Goal: Task Accomplishment & Management: Manage account settings

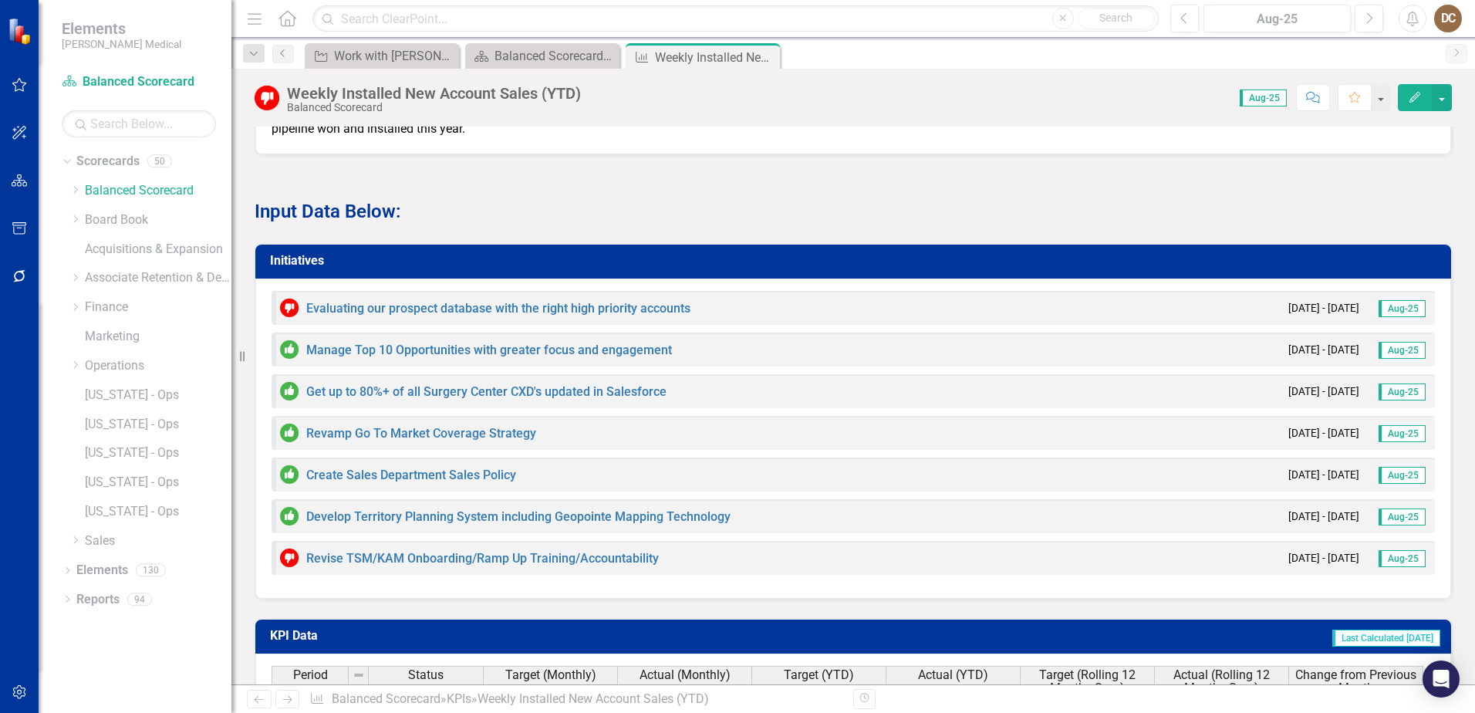
scroll to position [1389, 0]
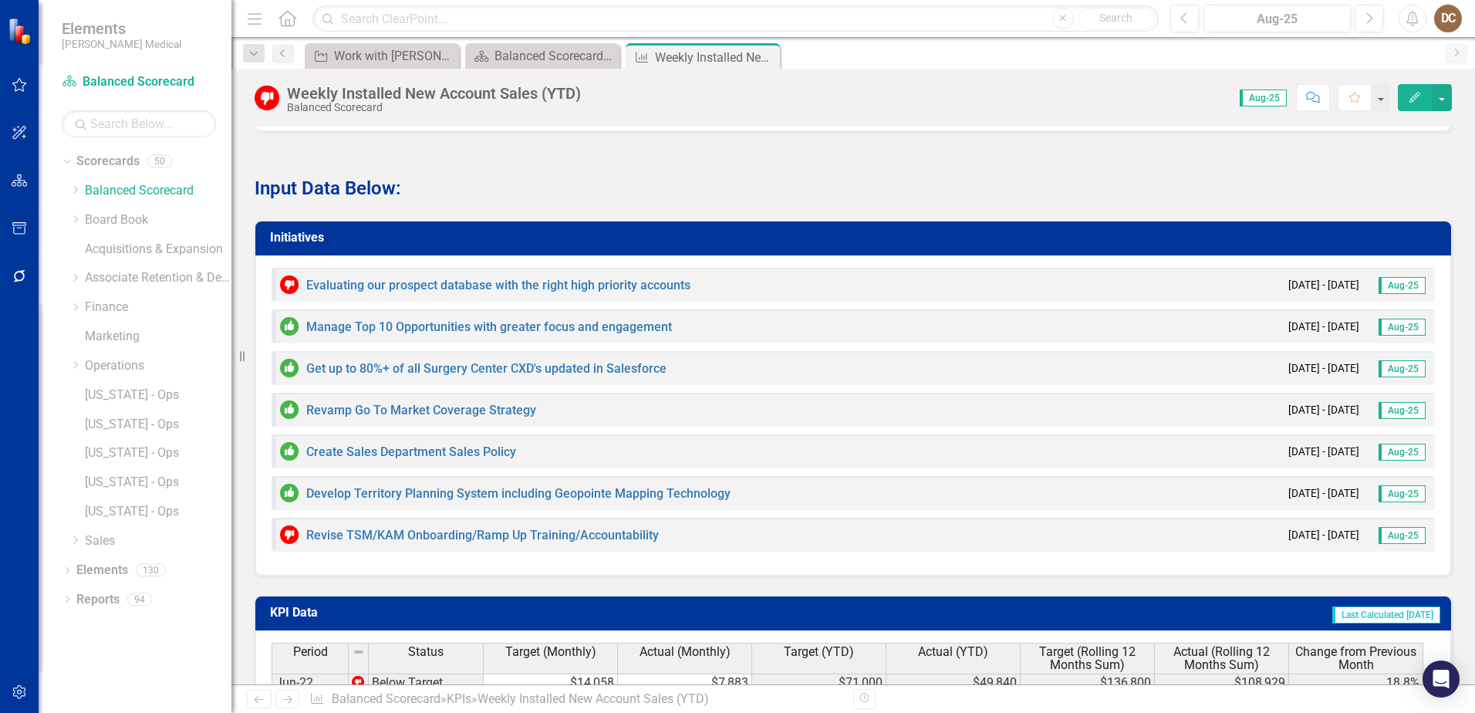
click at [1042, 245] on h3 "Initiatives" at bounding box center [856, 238] width 1172 height 14
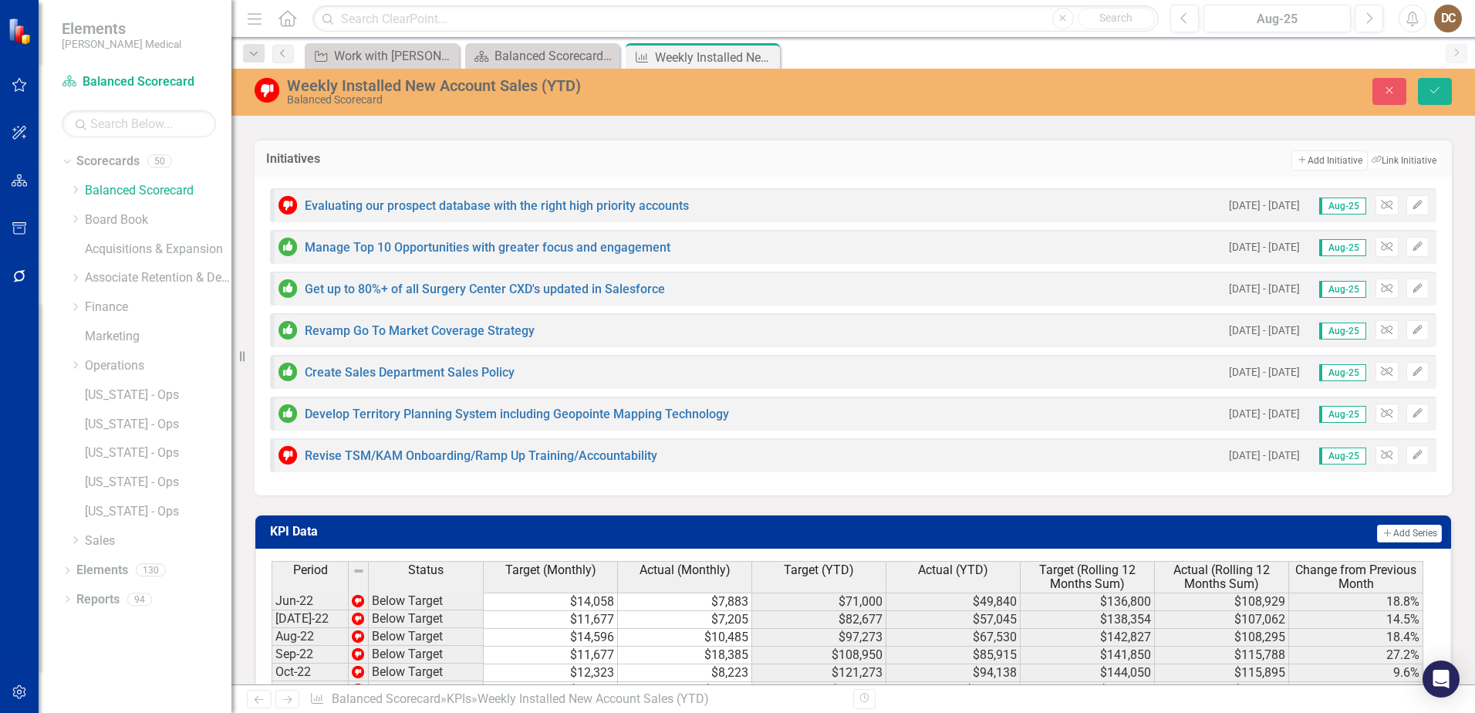
scroll to position [1620, 0]
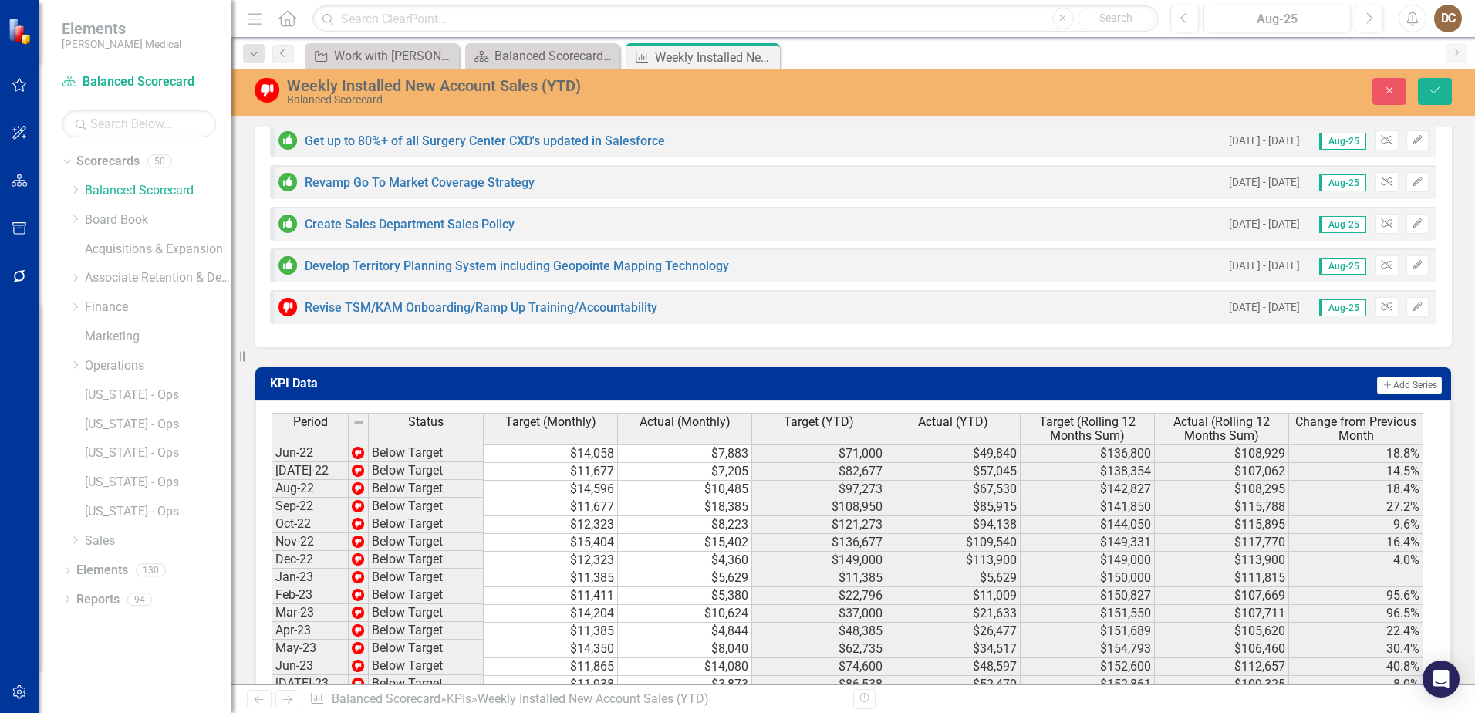
click at [1365, 104] on div "Close Save" at bounding box center [1215, 91] width 495 height 27
click at [1390, 99] on button "Close" at bounding box center [1390, 91] width 34 height 27
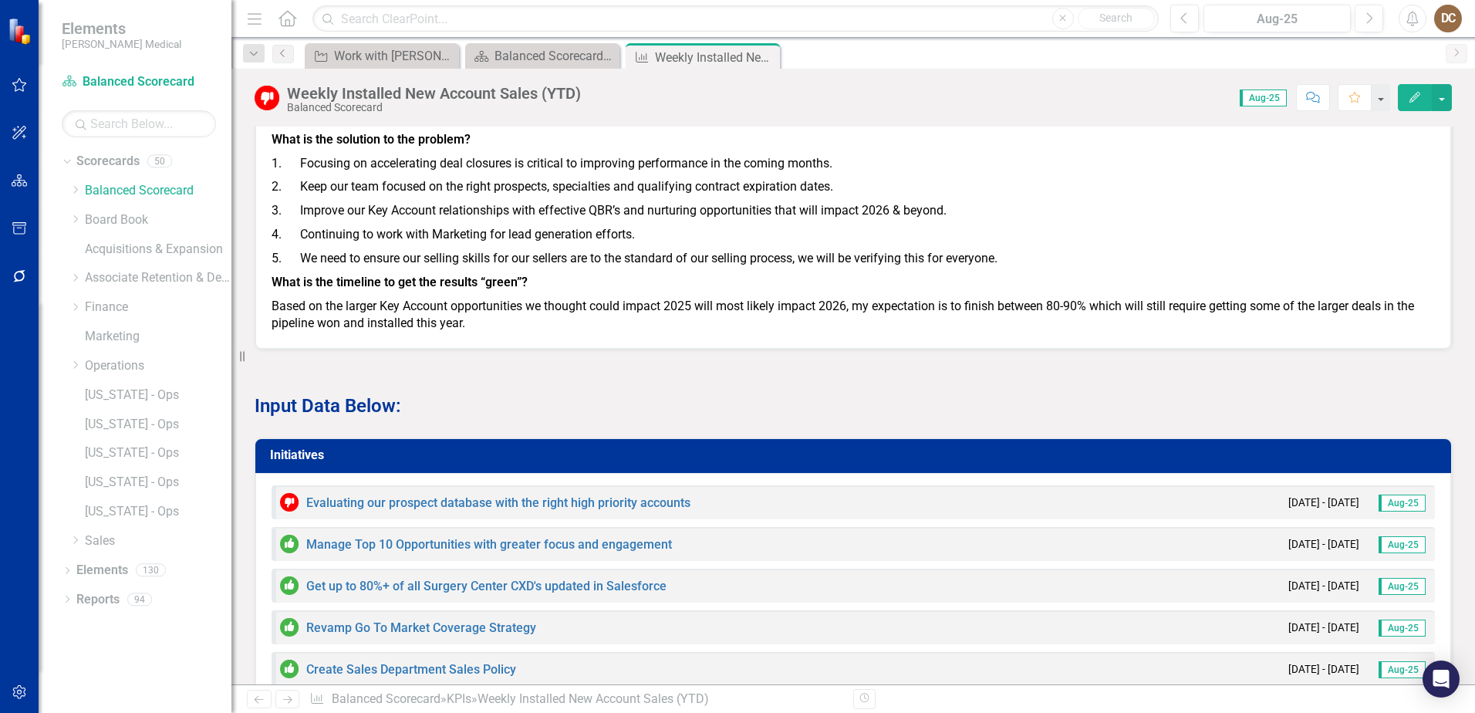
scroll to position [1403, 0]
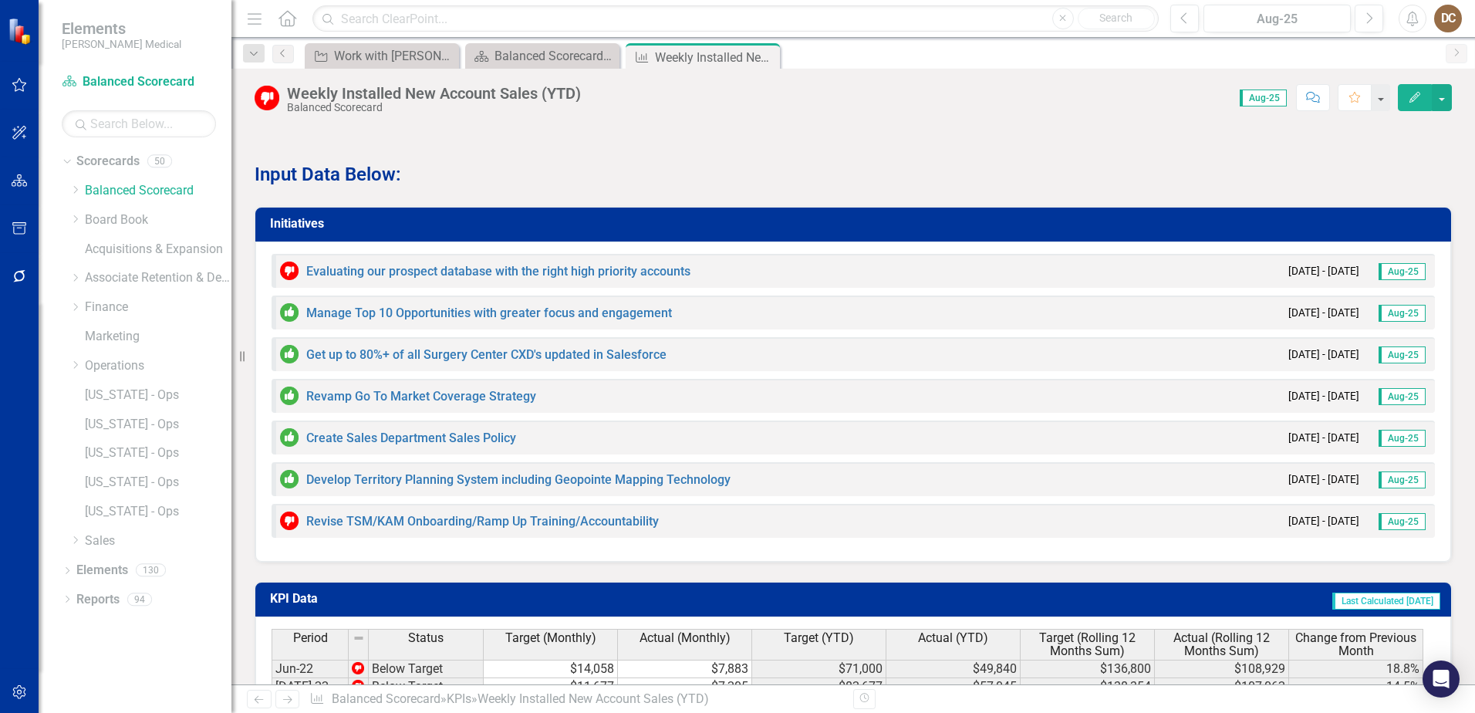
click at [1292, 231] on h3 "Initiatives" at bounding box center [856, 224] width 1172 height 14
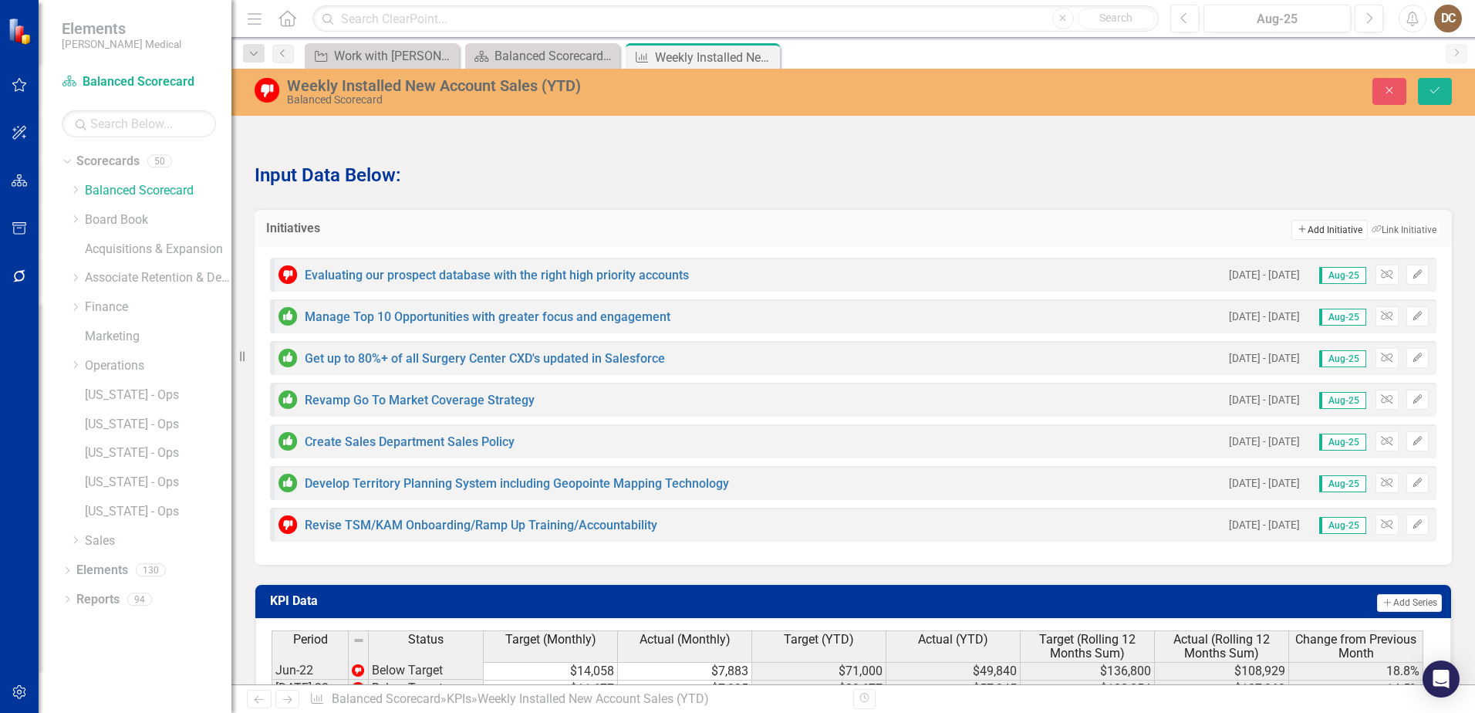
click at [1292, 240] on button "Add Add Initiative" at bounding box center [1330, 230] width 76 height 20
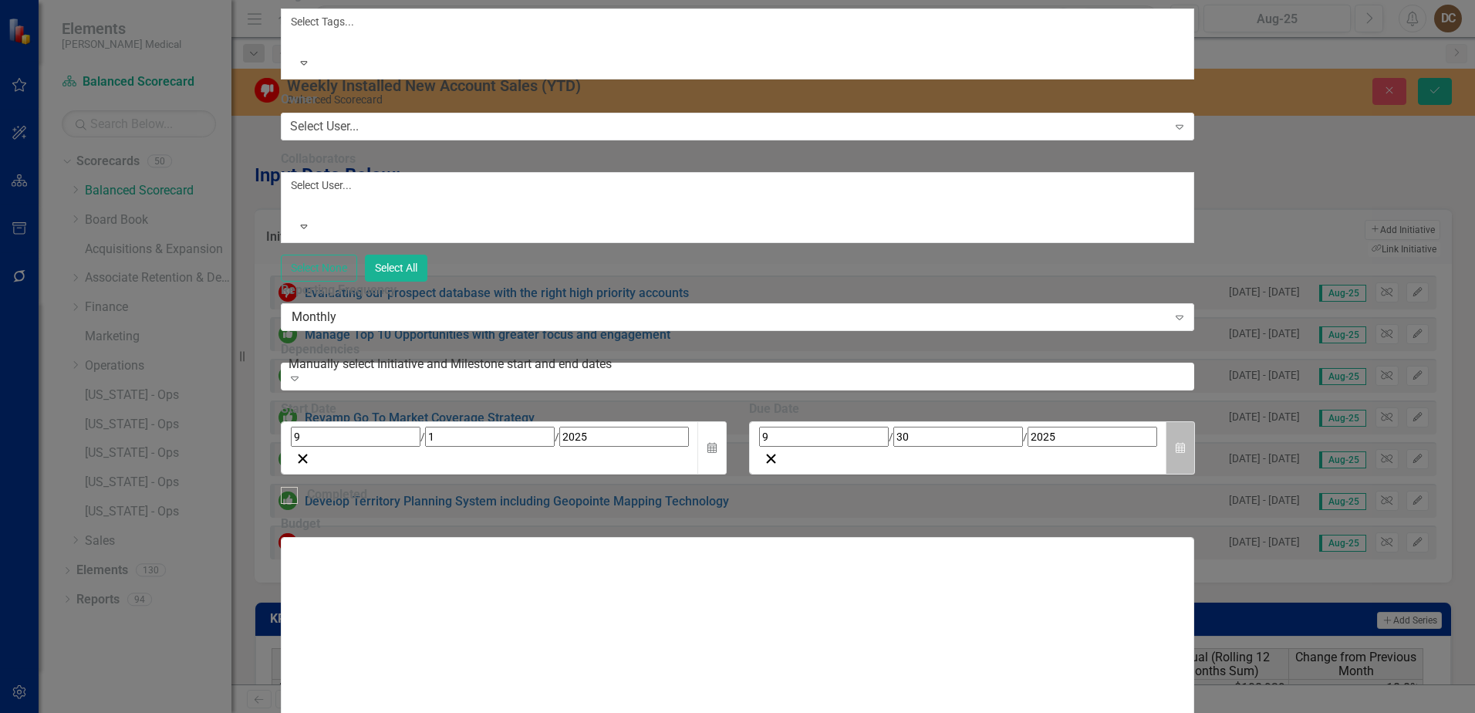
type input "Certify all RSM's 7 TSM's with our selling process, including SAVE"
click at [1185, 454] on icon "Calendar" at bounding box center [1180, 448] width 9 height 11
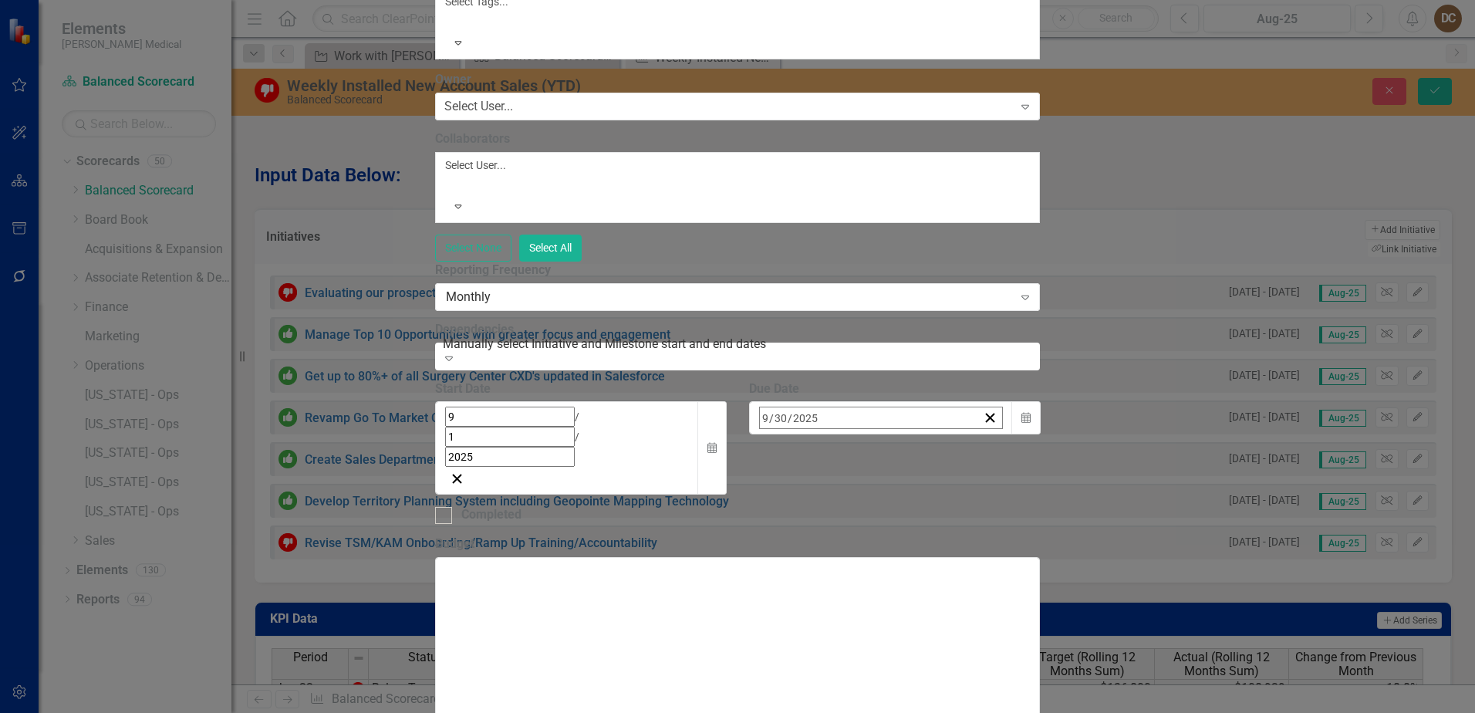
click at [985, 434] on button "›" at bounding box center [968, 451] width 34 height 34
click at [891, 619] on abbr "31" at bounding box center [885, 625] width 12 height 12
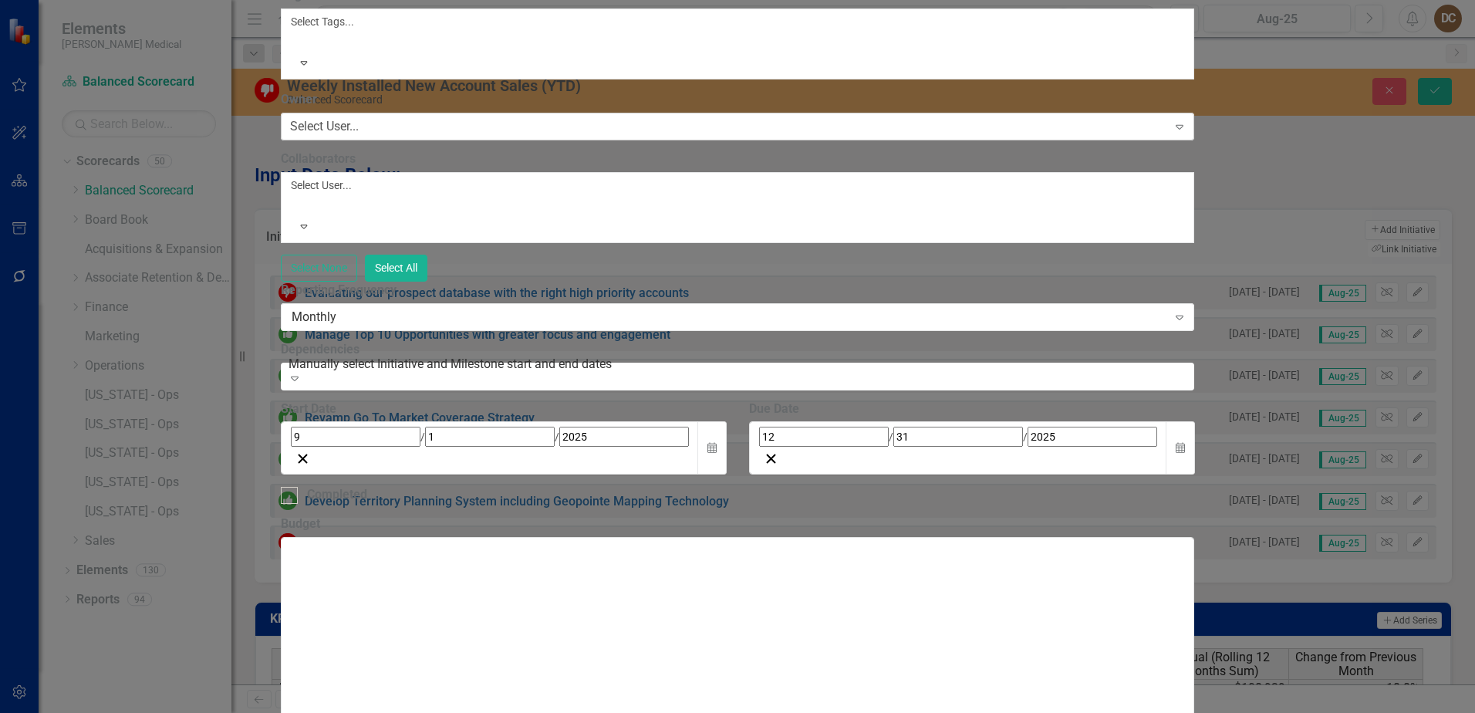
click at [359, 136] on div "Select User..." at bounding box center [324, 127] width 69 height 18
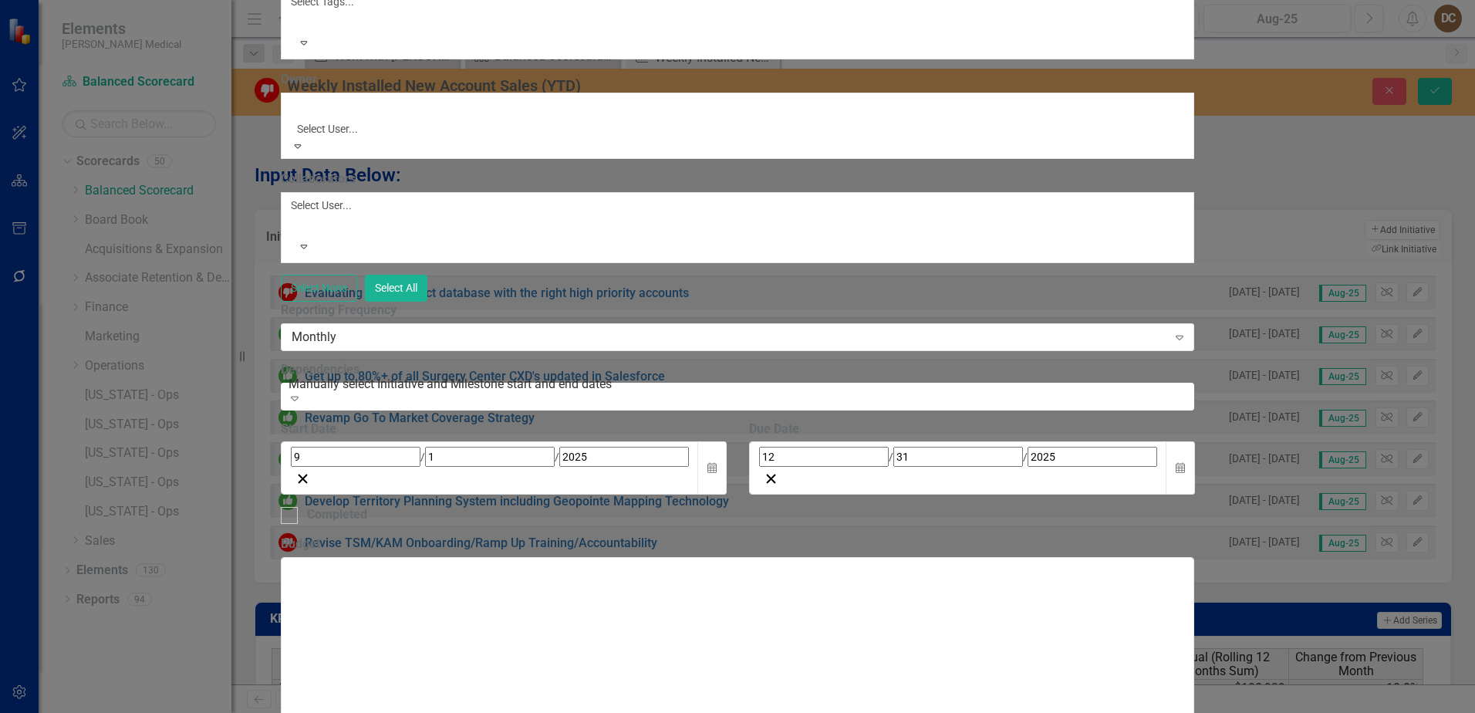
scroll to position [154, 0]
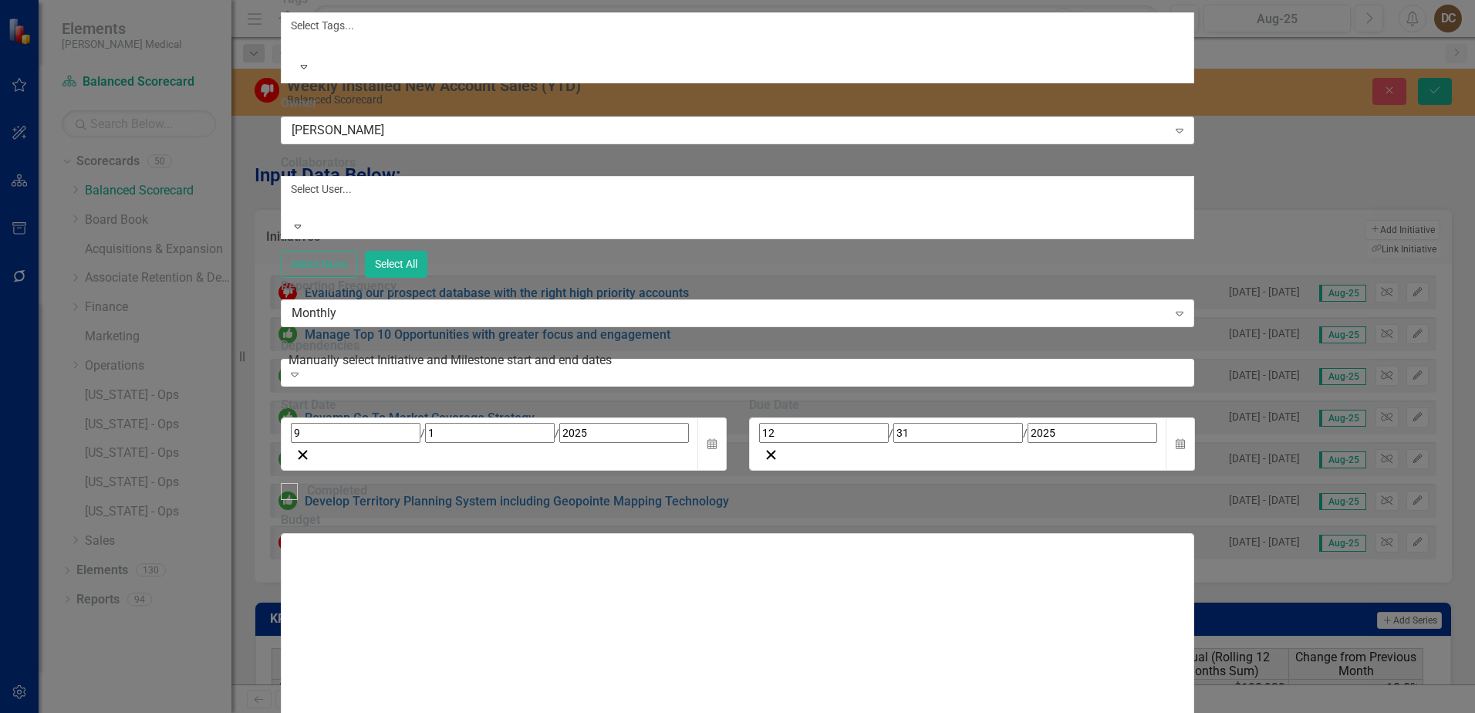
click at [295, 217] on div at bounding box center [293, 207] width 2 height 19
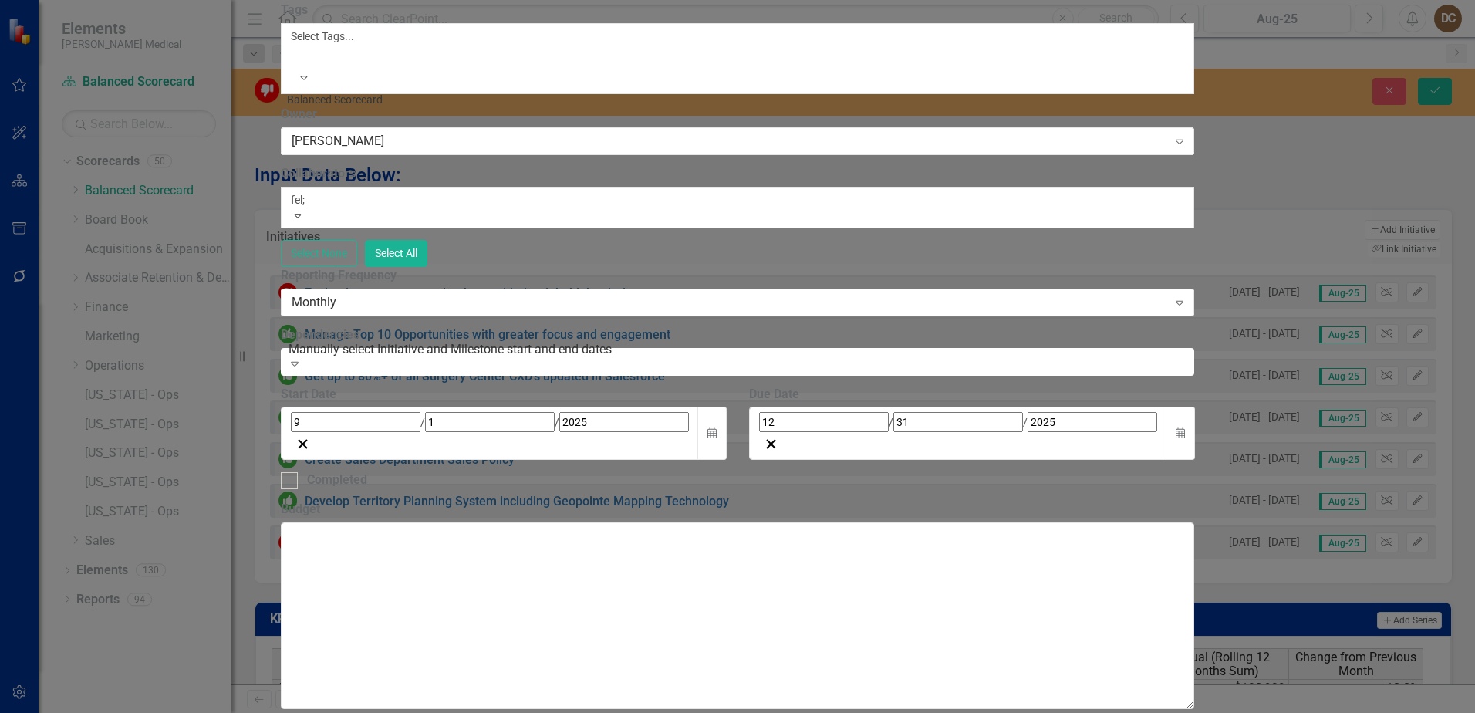
type input "fel"
click at [640, 712] on div "Fel ix Wilkins" at bounding box center [737, 722] width 1475 height 18
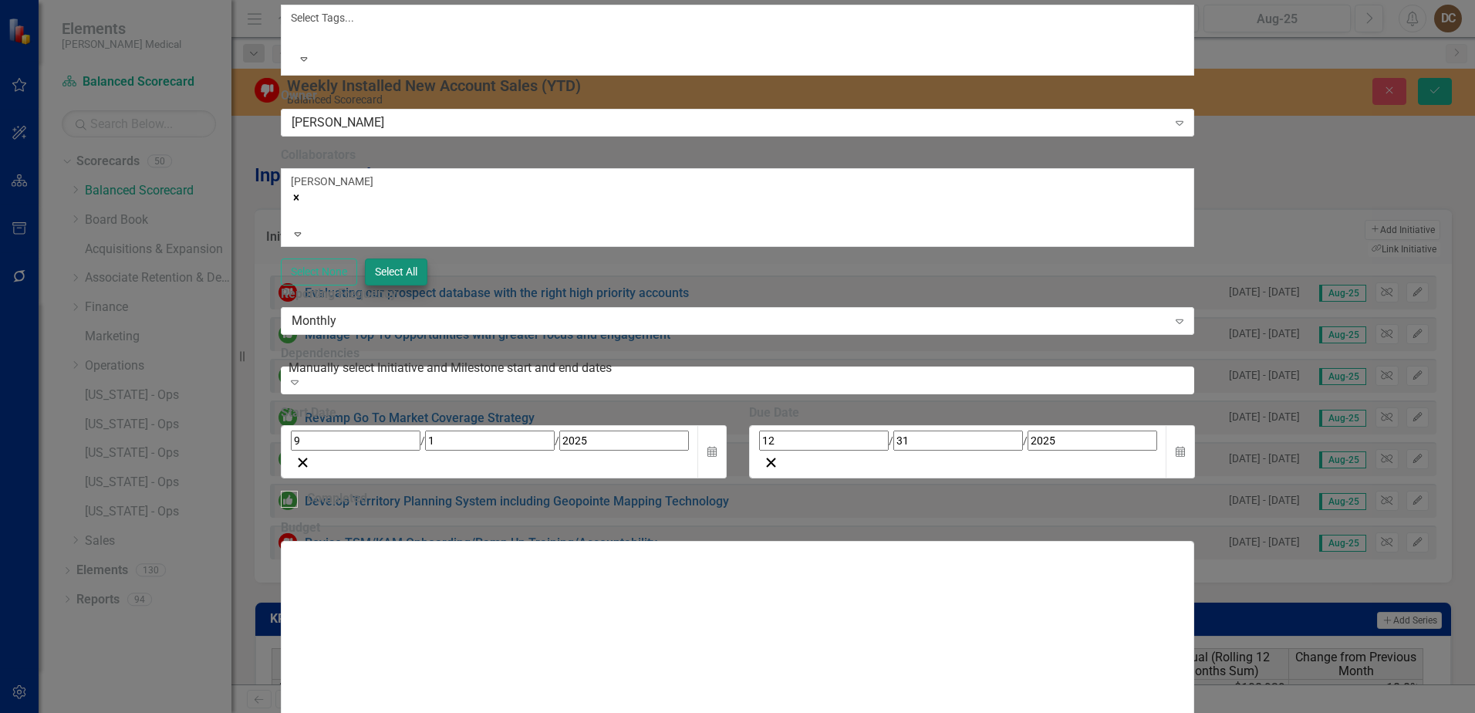
scroll to position [0, 0]
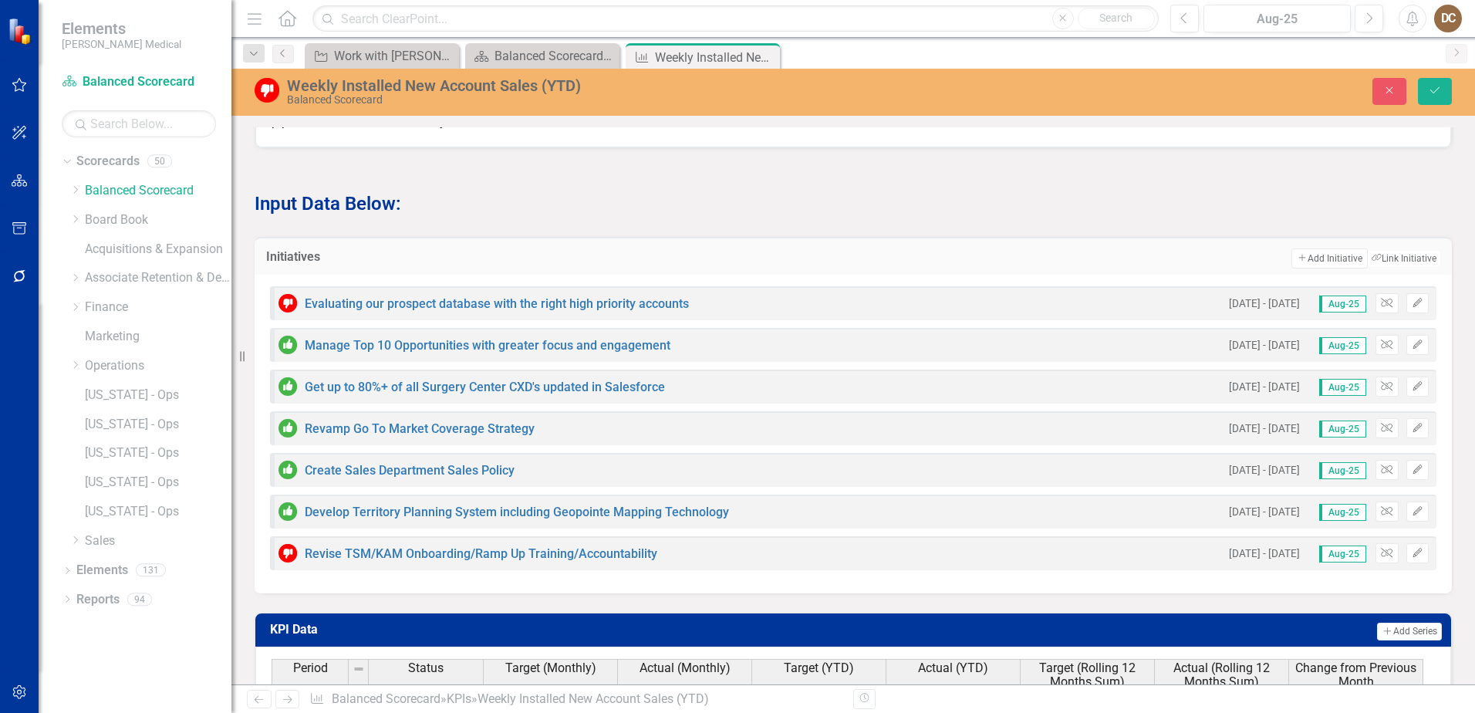
scroll to position [1431, 0]
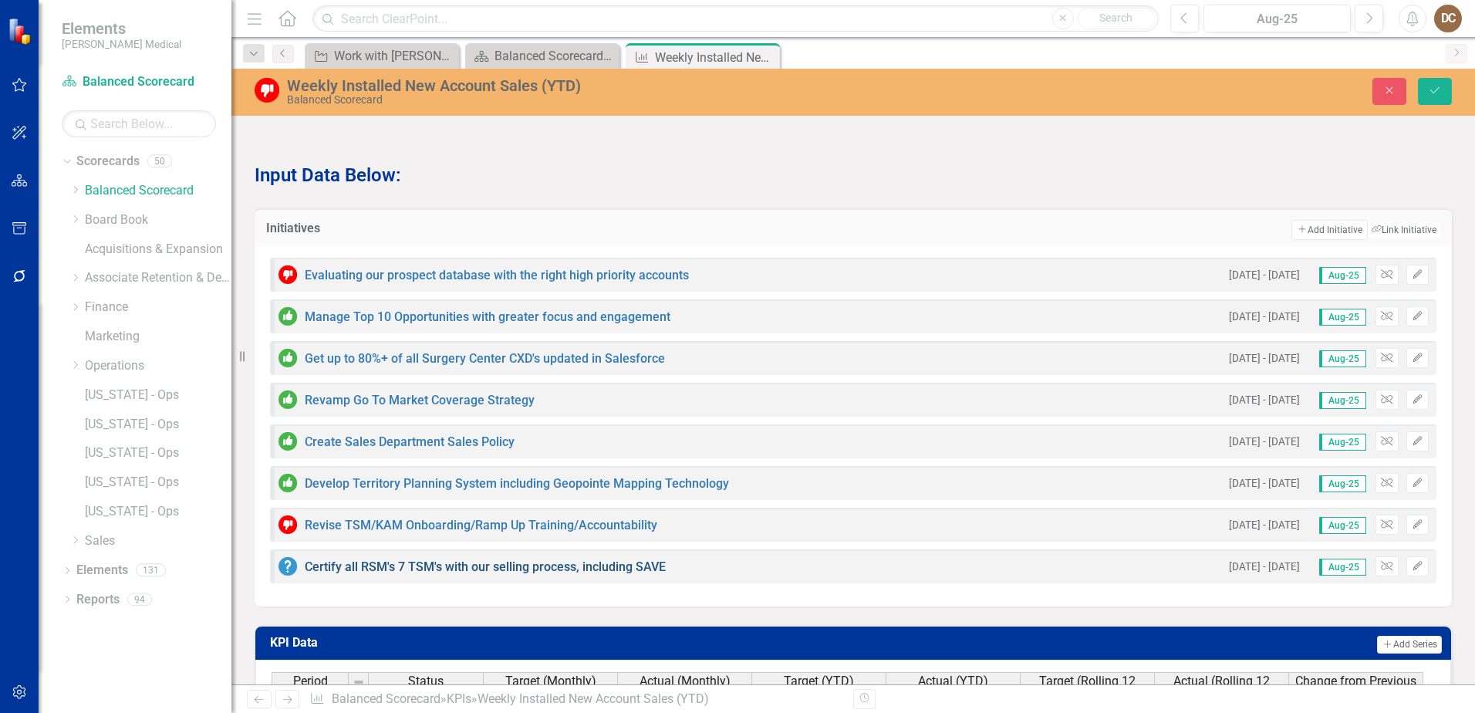
click at [390, 574] on link "Certify all RSM's 7 TSM's with our selling process, including SAVE" at bounding box center [485, 566] width 361 height 15
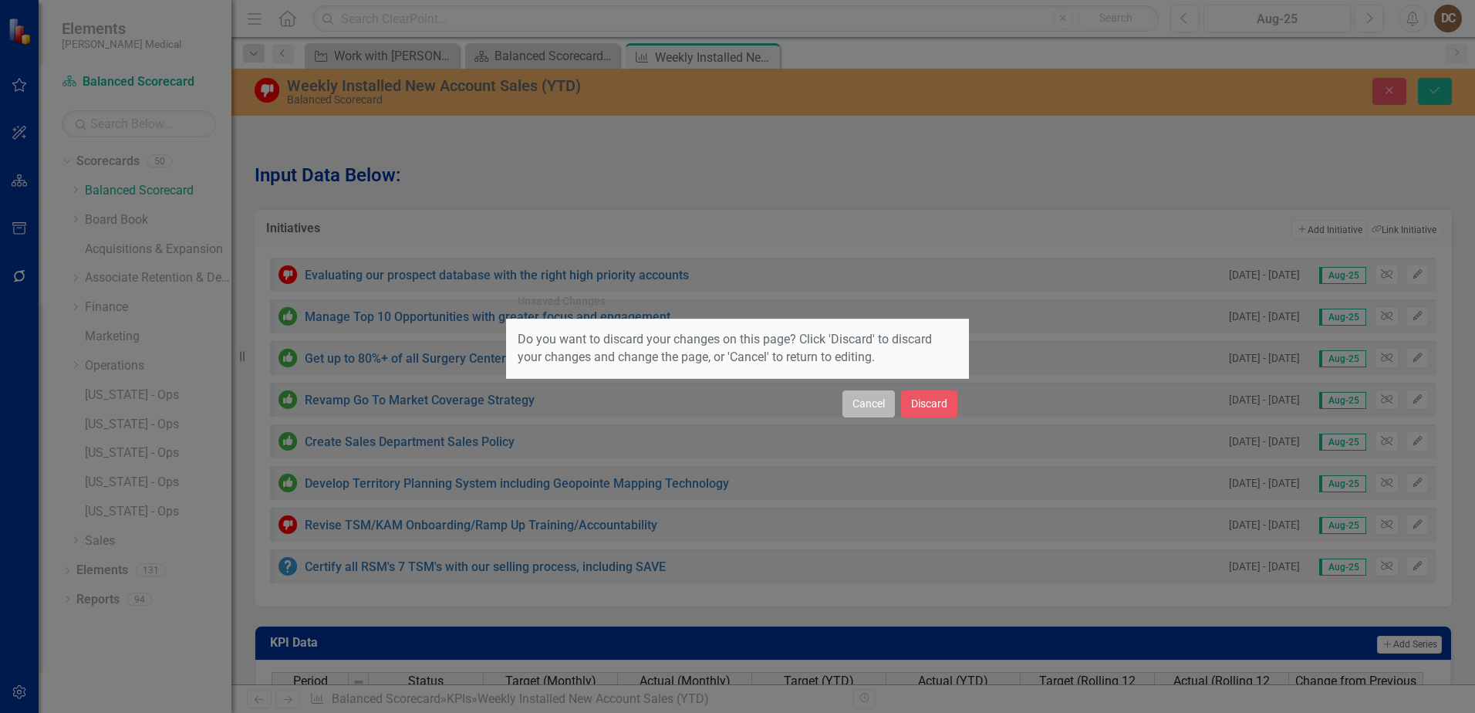
click at [856, 402] on button "Cancel" at bounding box center [869, 403] width 52 height 27
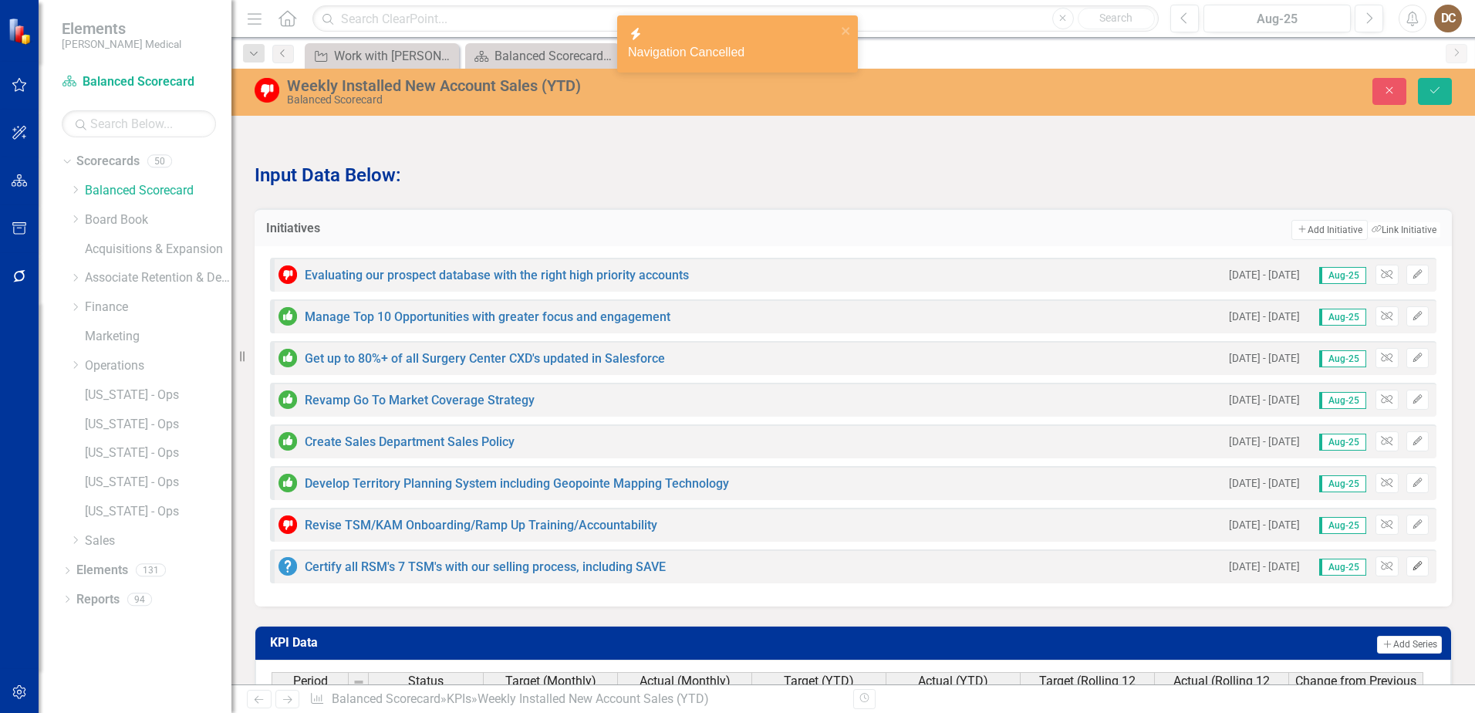
click at [1412, 571] on icon "Edit" at bounding box center [1418, 566] width 12 height 9
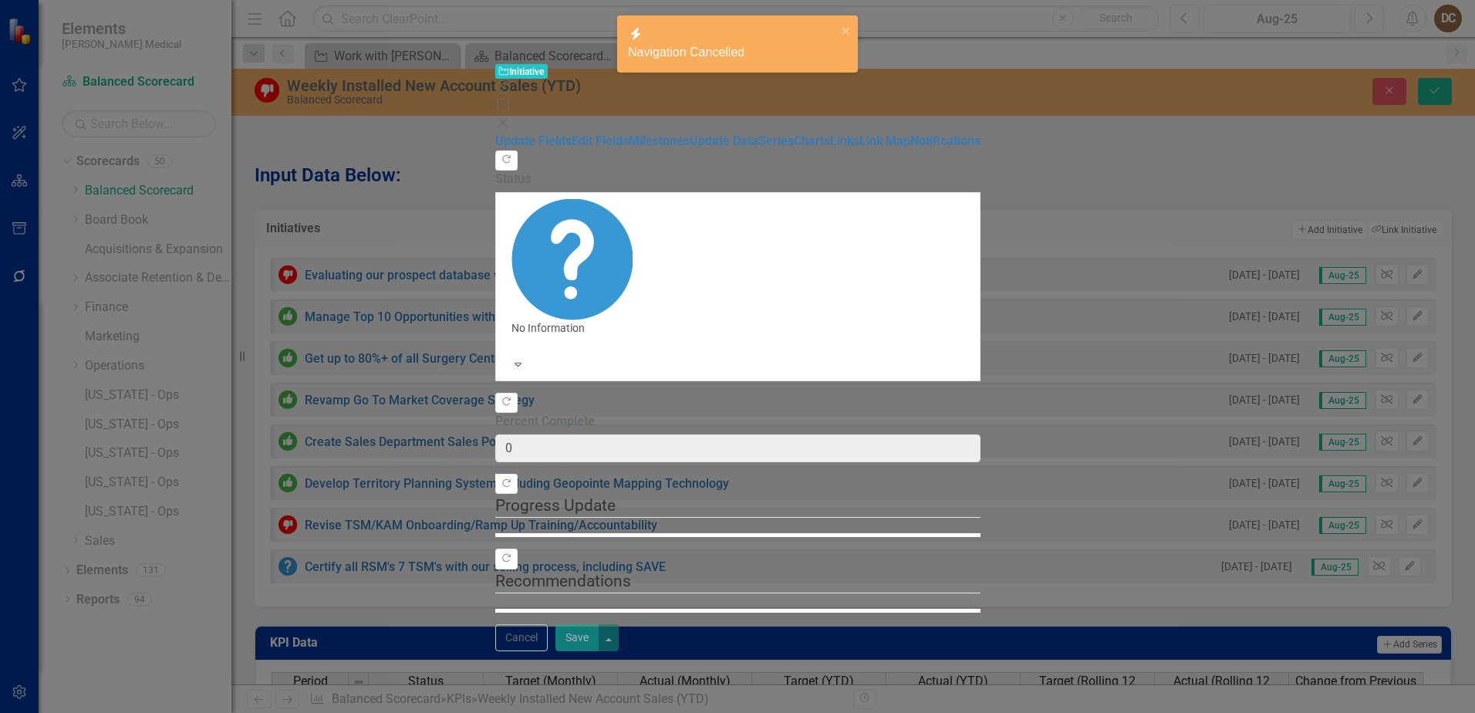
type input "0"
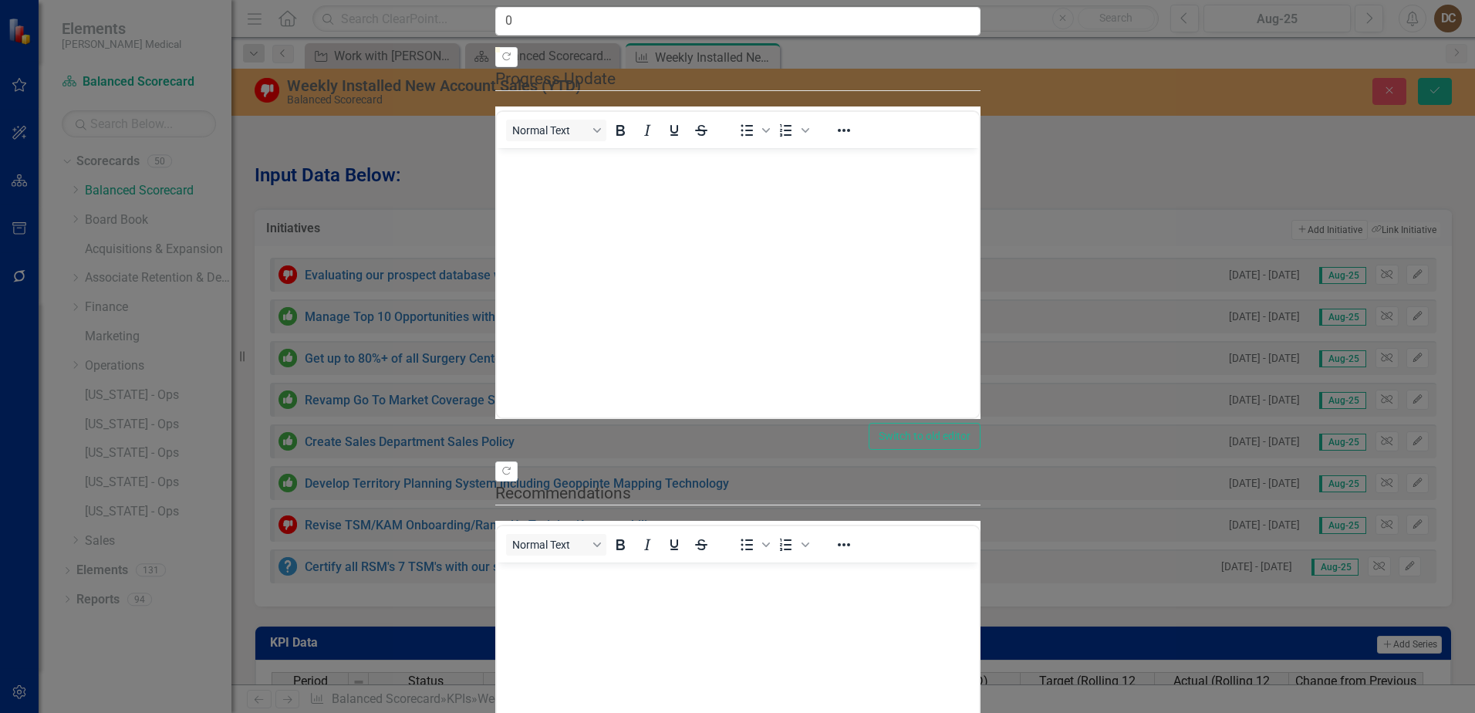
scroll to position [0, 0]
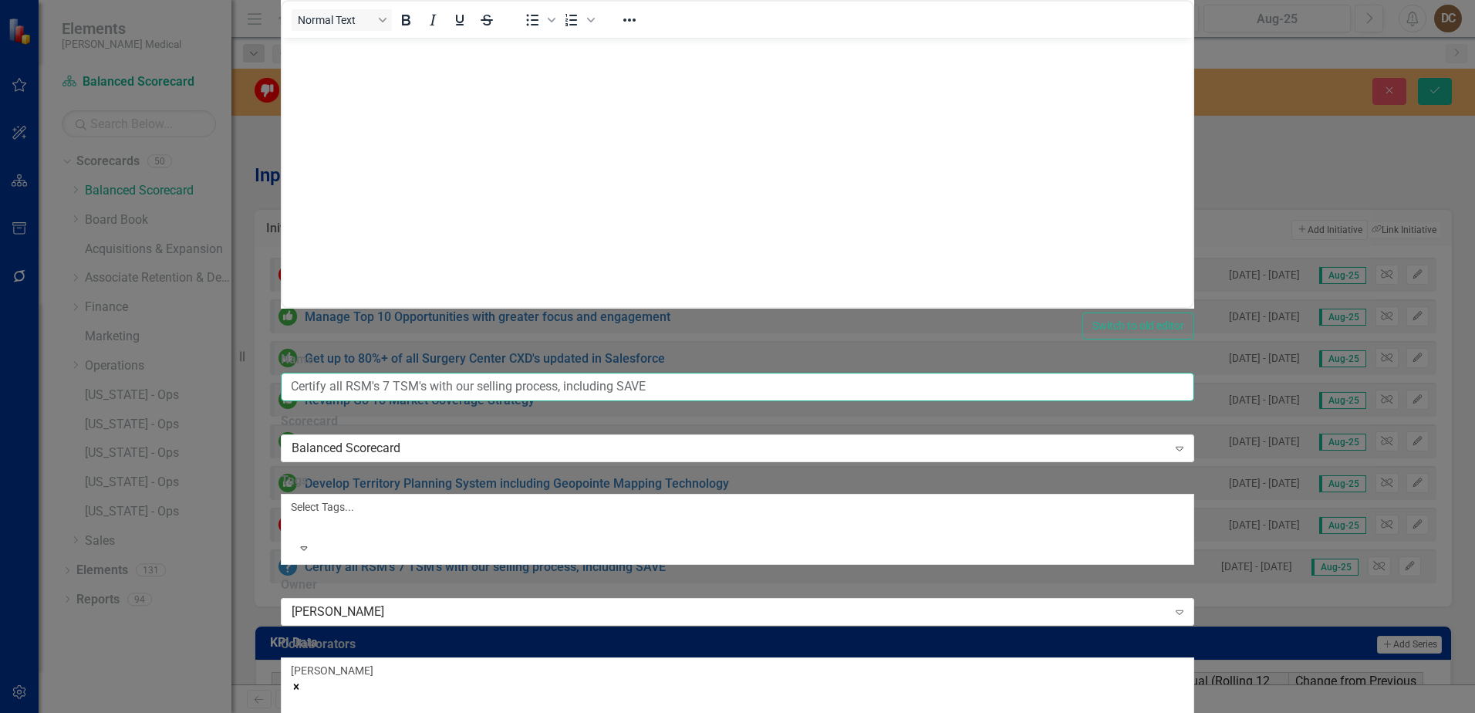
drag, startPoint x: 539, startPoint y: 86, endPoint x: 569, endPoint y: 84, distance: 30.2
click at [541, 373] on input "Certify all RSM's 7 TSM's with our selling process, including SAVE" at bounding box center [738, 387] width 914 height 29
type input "Certify all RSM's & TSM's with our selling process, including SAVE"
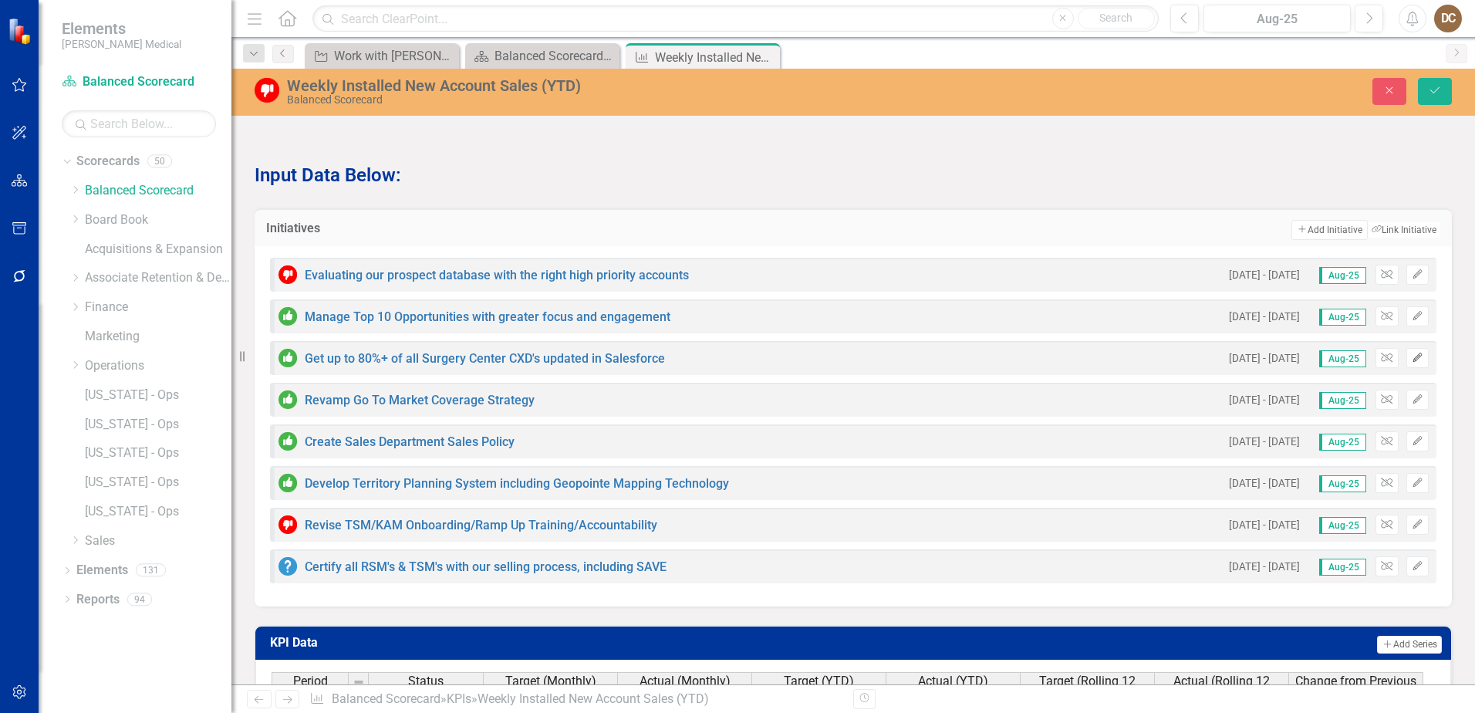
click at [1412, 363] on icon "Edit" at bounding box center [1418, 357] width 12 height 9
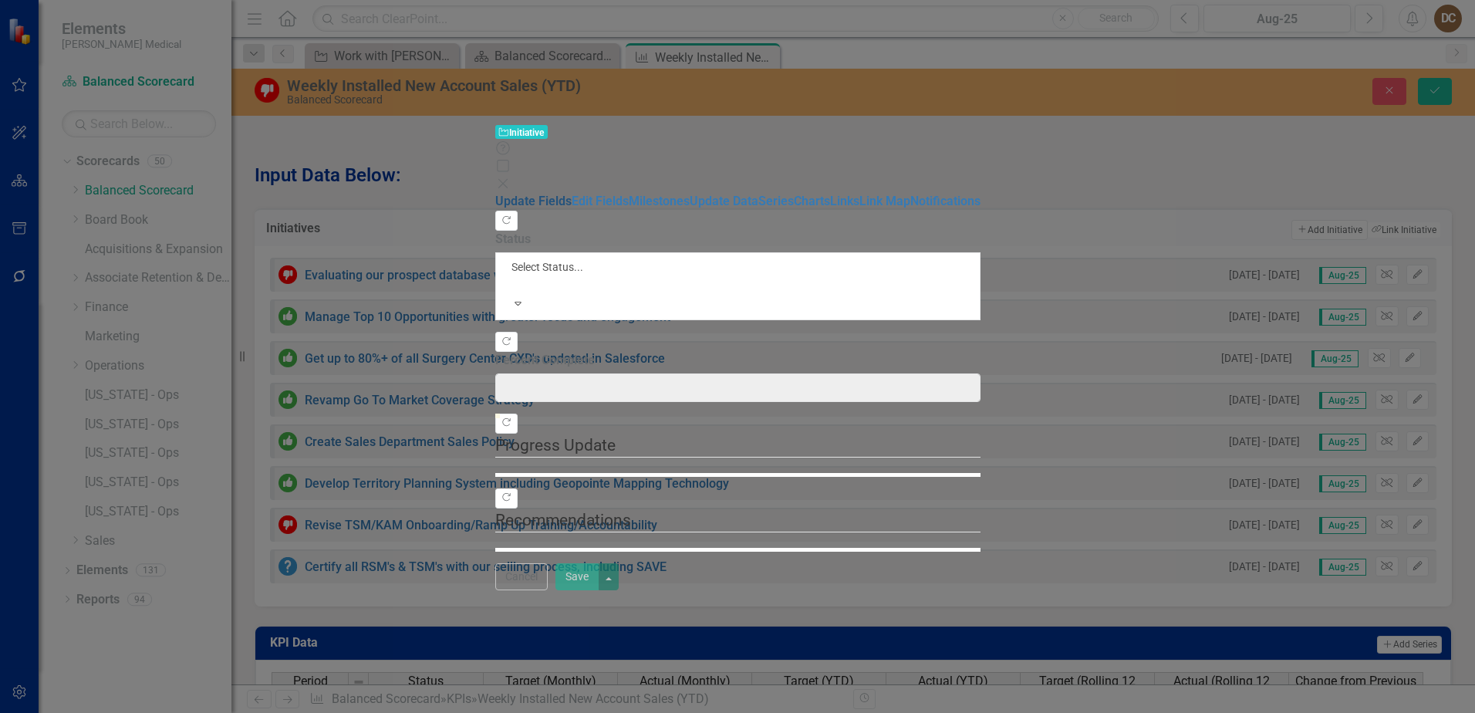
type input "54"
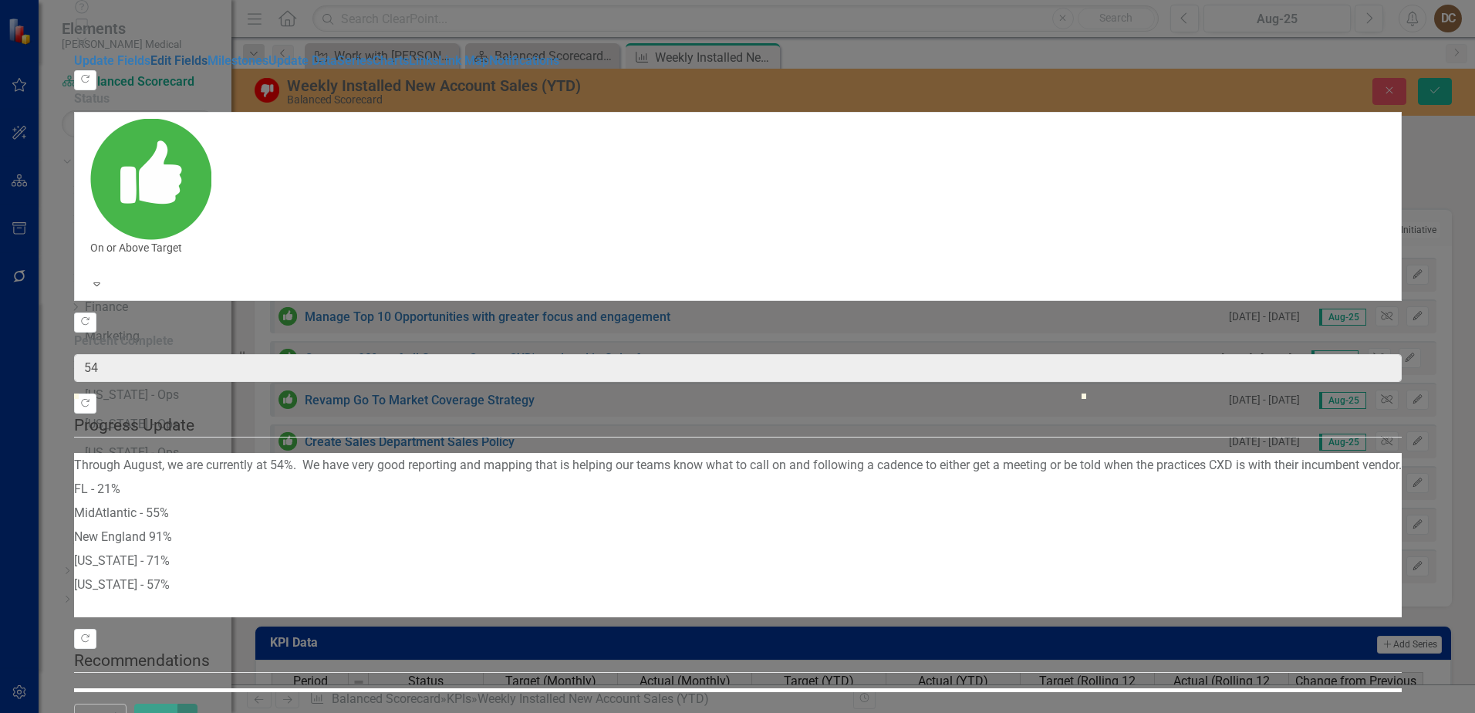
click at [208, 68] on link "Edit Fields" at bounding box center [178, 60] width 57 height 15
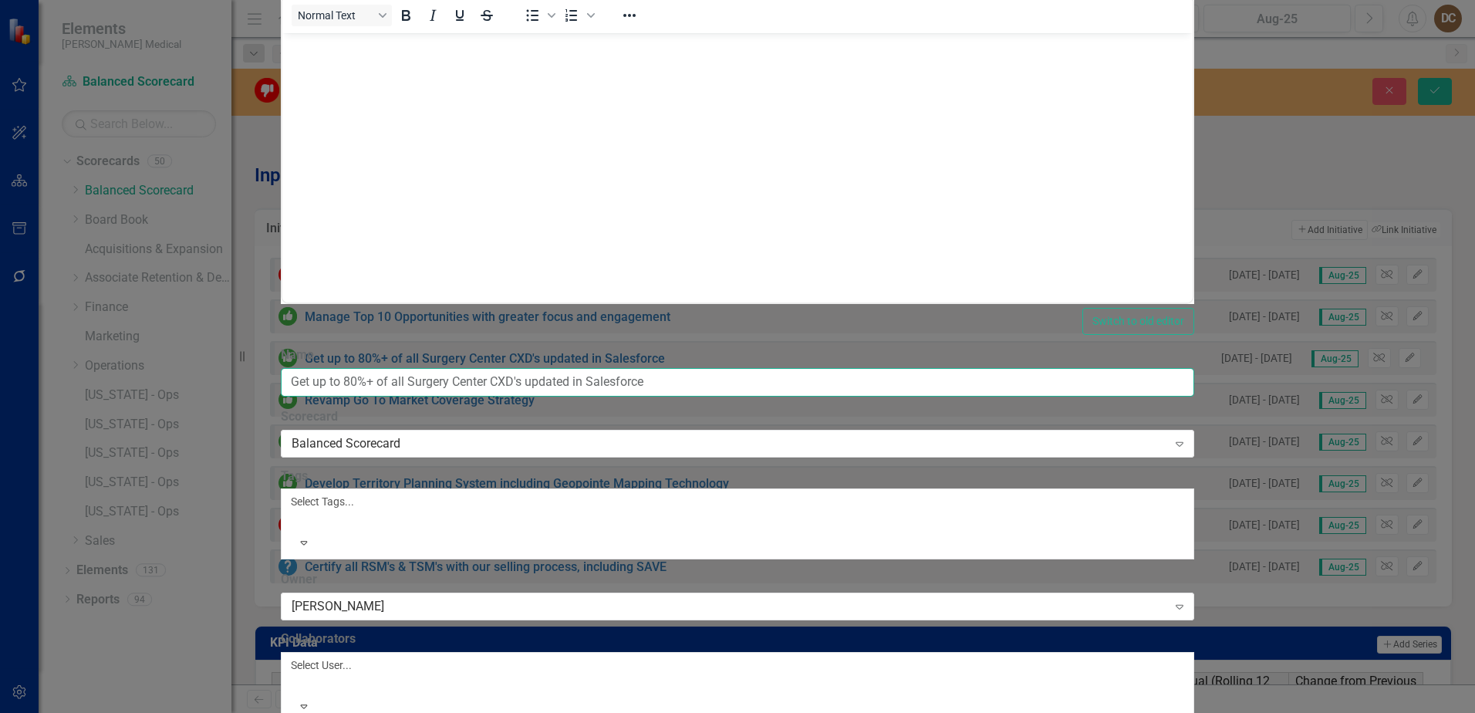
click at [490, 368] on input "Get up to 80%+ of all Surgery Center CXD's updated in Salesforce" at bounding box center [738, 382] width 914 height 29
type input "Get 80%+ of all Surgery Center CXD's updated in Salesforce"
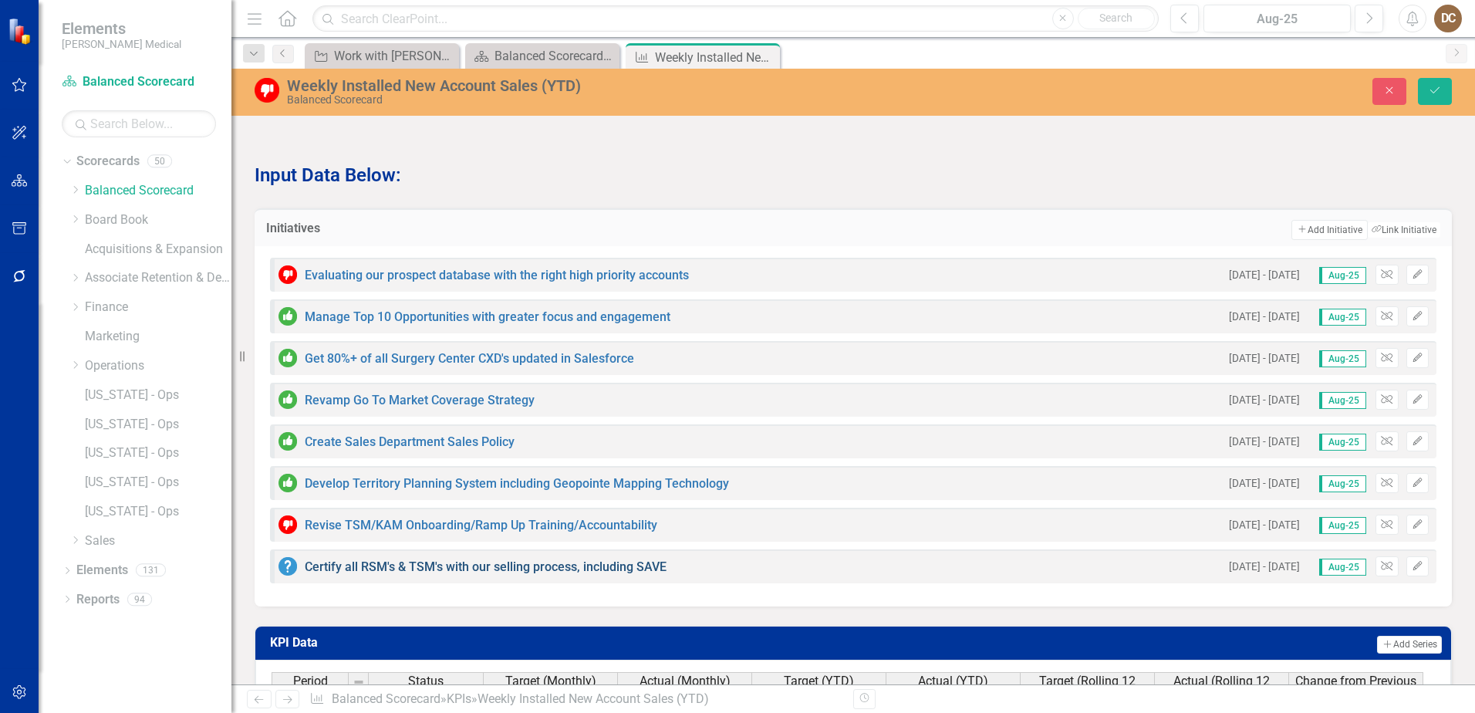
click at [458, 574] on link "Certify all RSM's & TSM's with our selling process, including SAVE" at bounding box center [486, 566] width 362 height 15
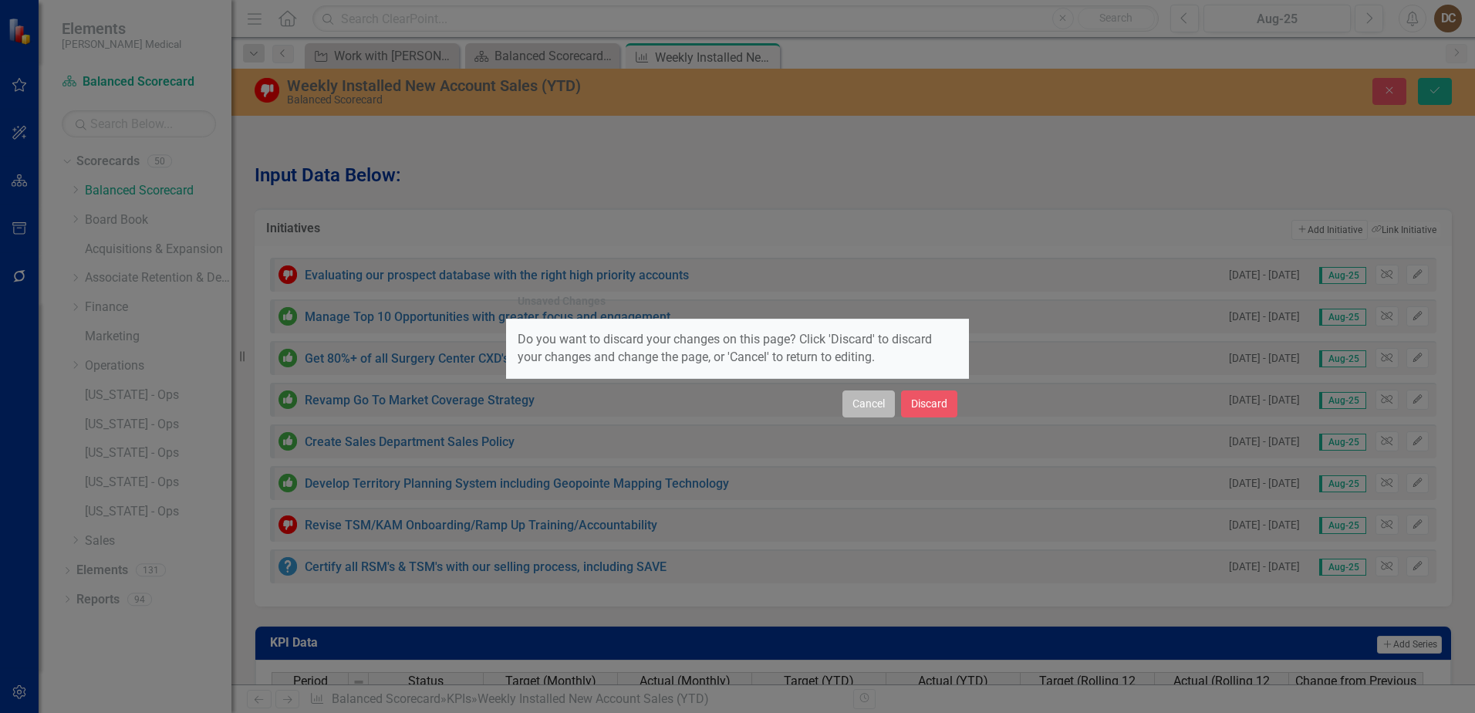
click at [858, 407] on button "Cancel" at bounding box center [869, 403] width 52 height 27
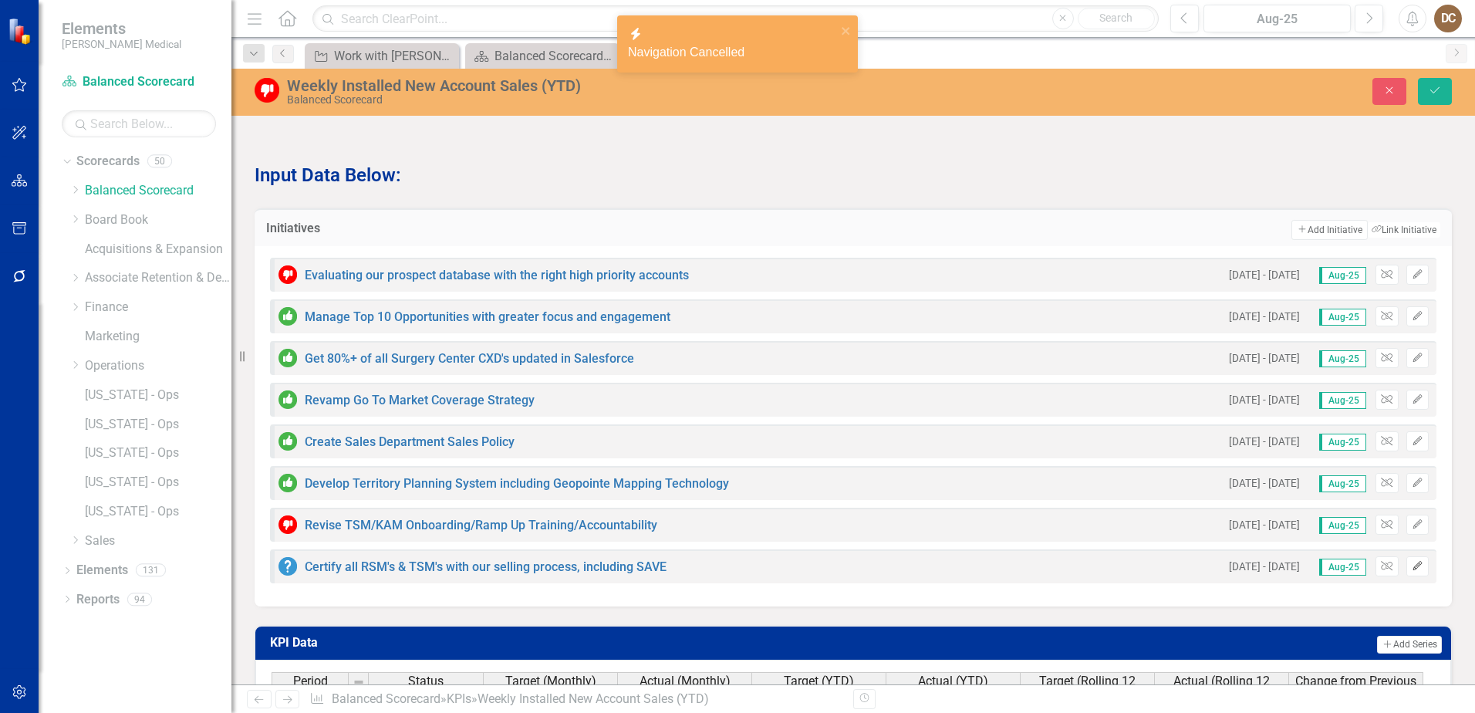
click at [1412, 571] on icon "Edit" at bounding box center [1418, 566] width 12 height 9
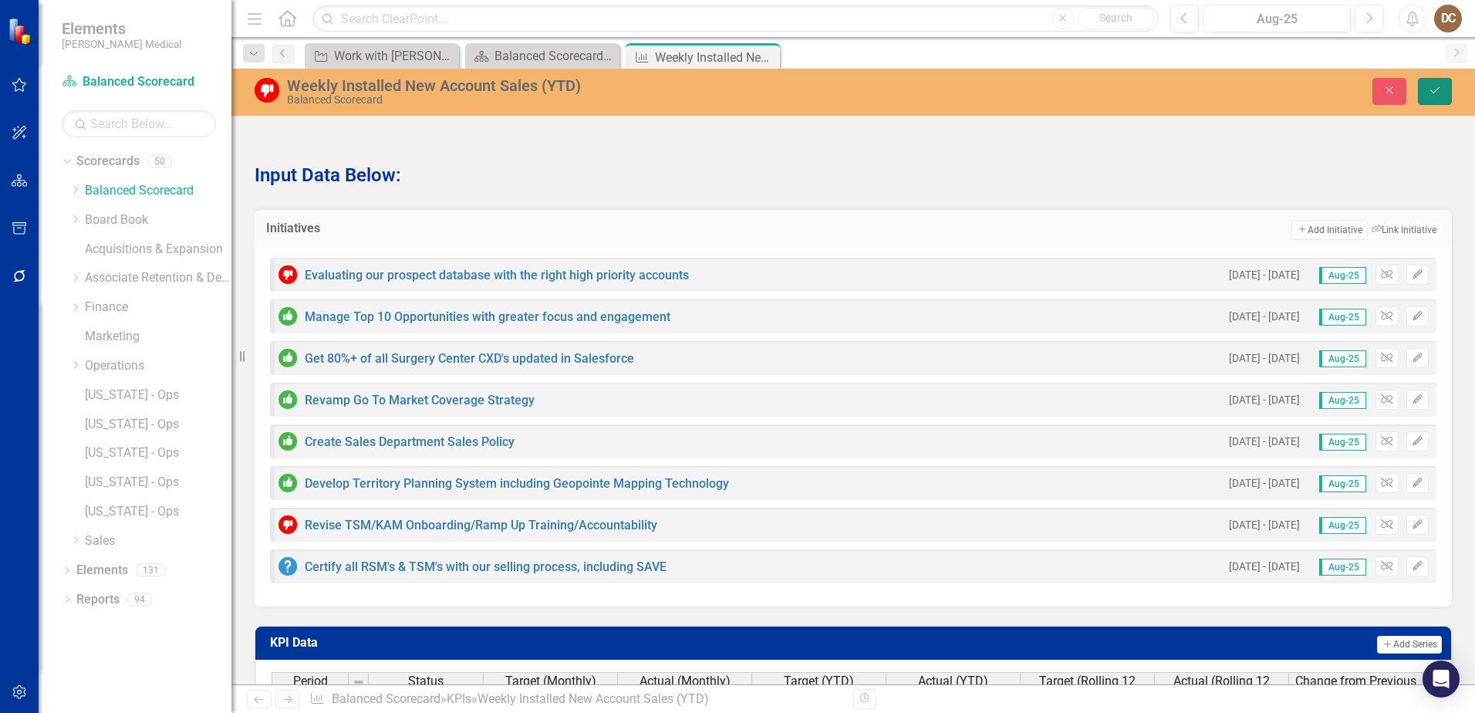
click at [1437, 86] on icon "Save" at bounding box center [1435, 90] width 14 height 11
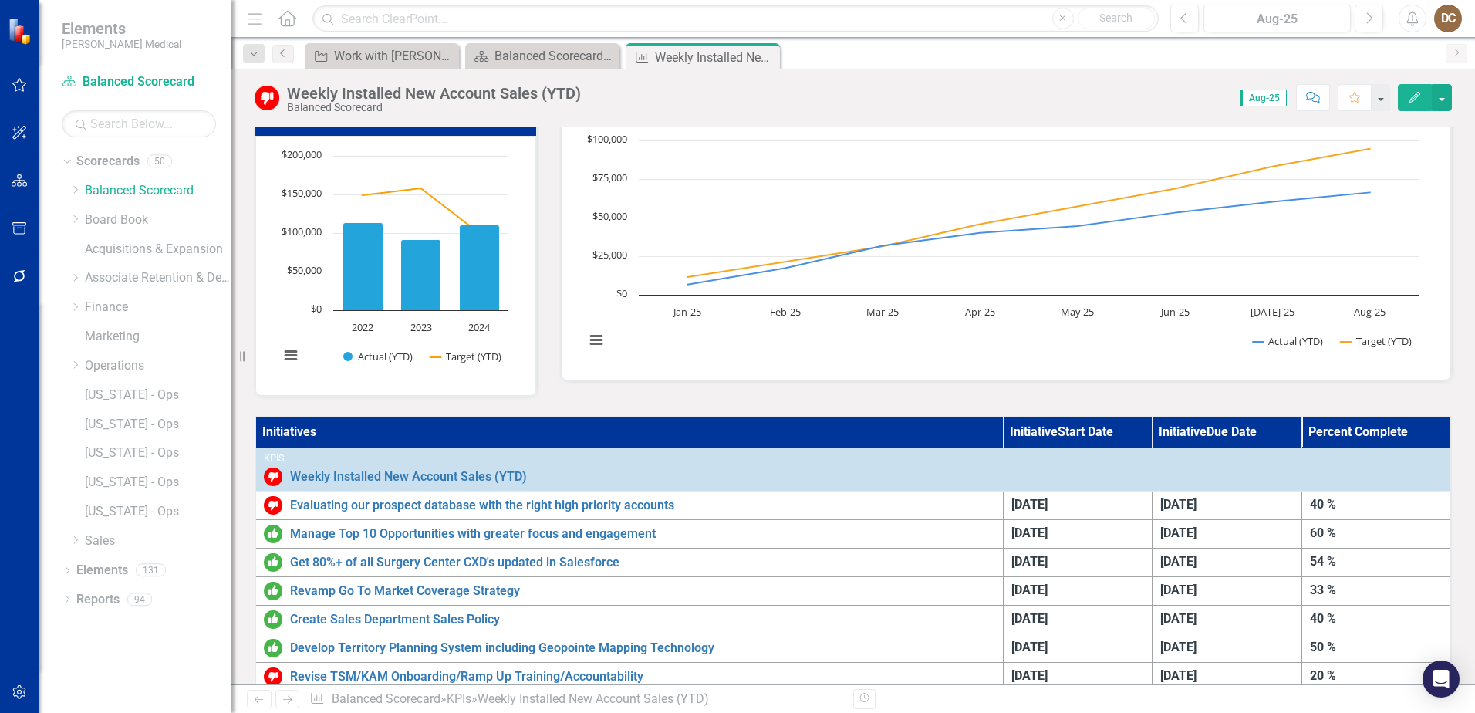
scroll to position [386, 0]
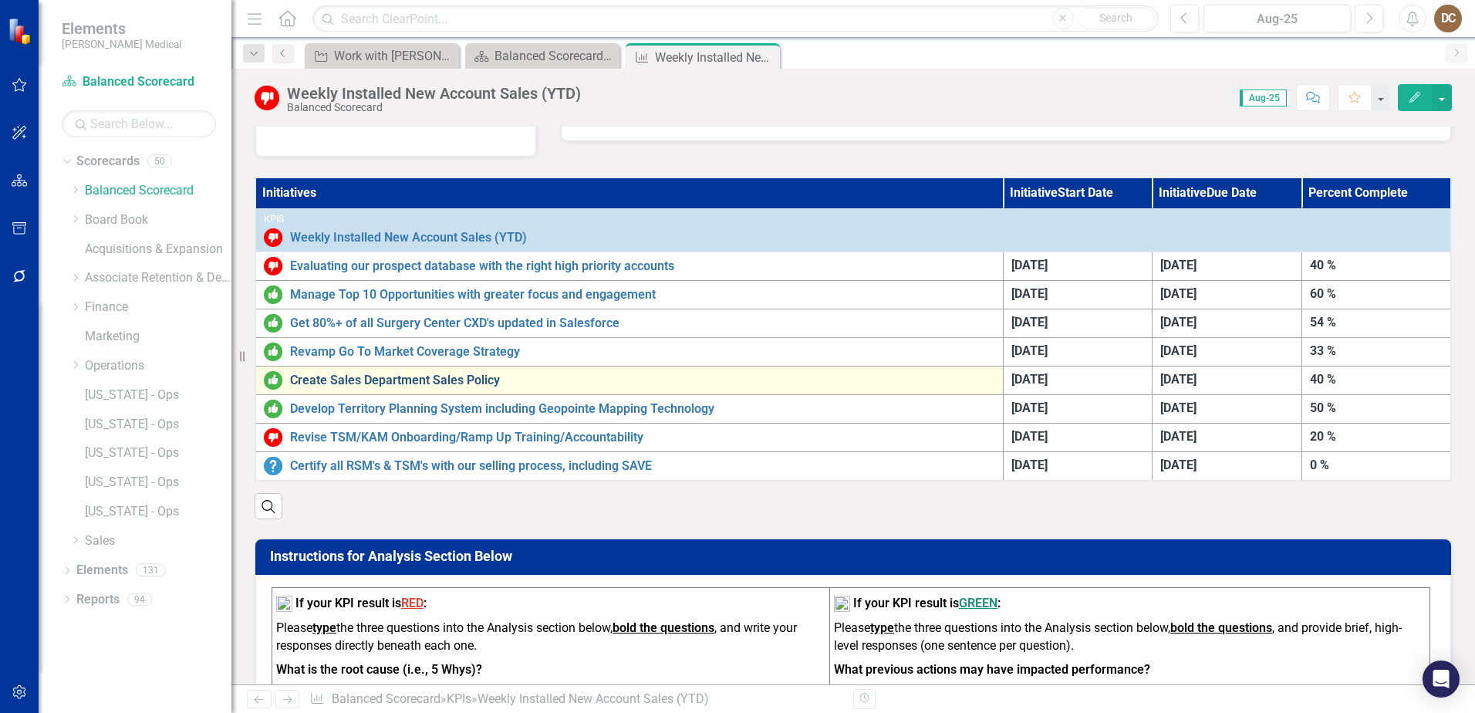
click at [360, 376] on link "Create Sales Department Sales Policy" at bounding box center [642, 380] width 705 height 14
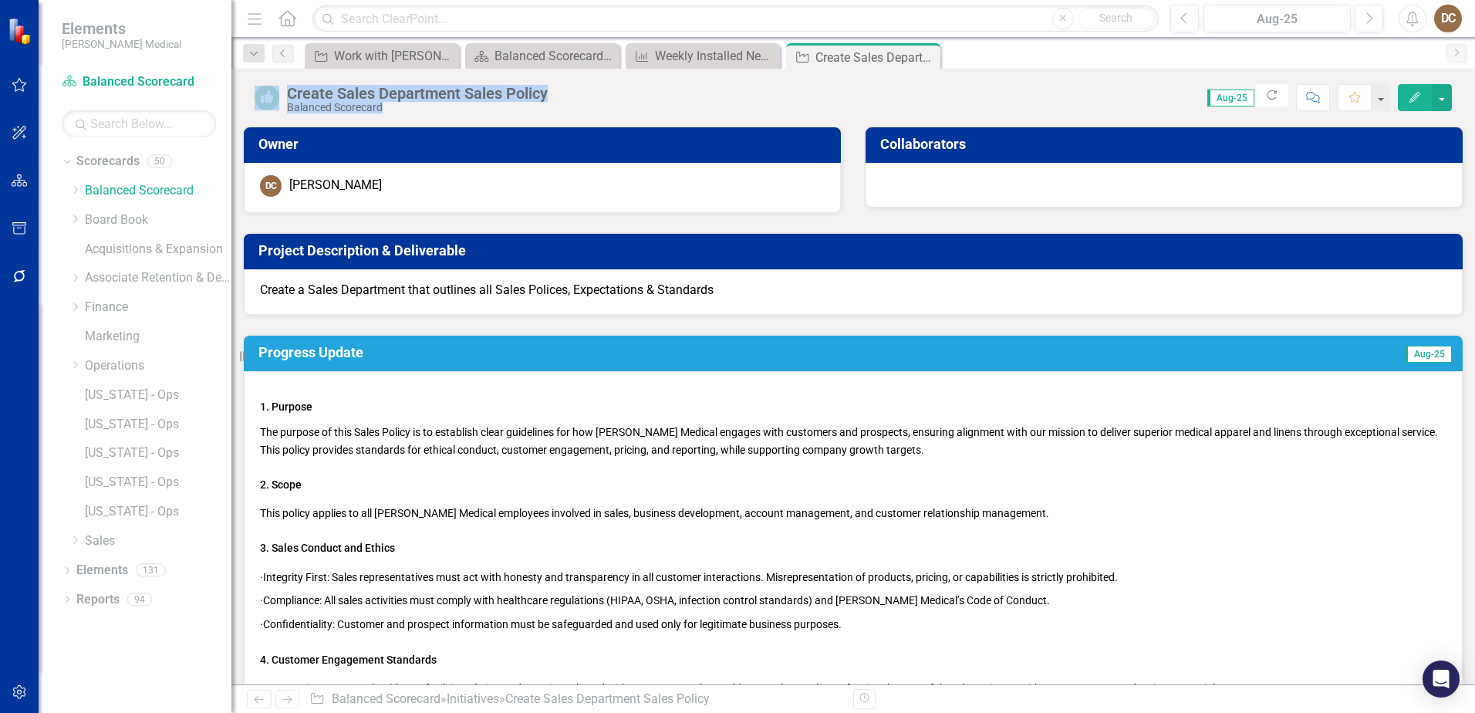
drag, startPoint x: 573, startPoint y: 93, endPoint x: 265, endPoint y: 98, distance: 307.9
click at [265, 98] on div "Create Sales Department Sales Policy Balanced Scorecard Score: 0.00 Aug-25 Comp…" at bounding box center [853, 92] width 1244 height 46
drag, startPoint x: 265, startPoint y: 98, endPoint x: 566, endPoint y: 94, distance: 300.2
click at [567, 96] on div "Score: 0.00 Aug-25 Completed Refresh Comment Favorite Edit" at bounding box center [1004, 97] width 897 height 26
drag, startPoint x: 558, startPoint y: 91, endPoint x: 346, endPoint y: 89, distance: 211.4
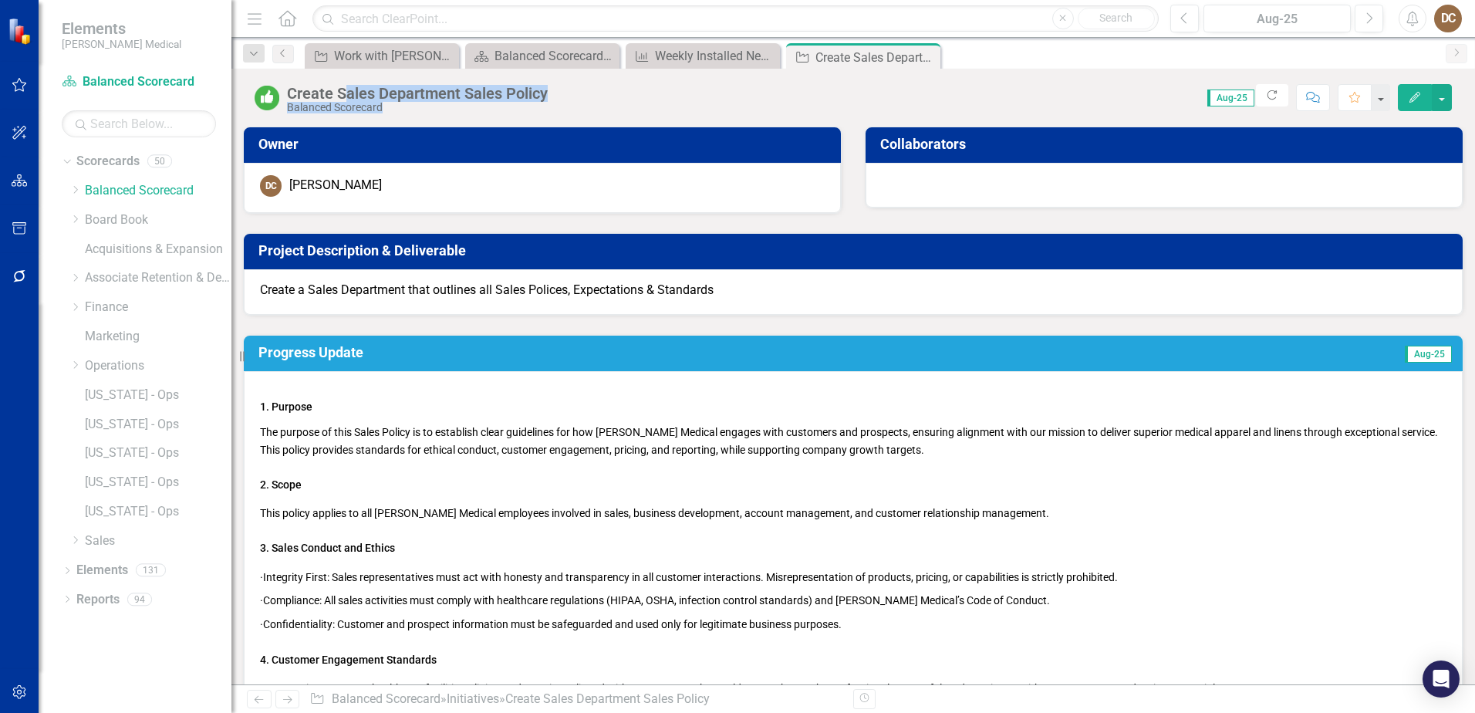
click at [346, 89] on div "Create Sales Department Sales Policy Balanced Scorecard Score: 0.00 Aug-25 Comp…" at bounding box center [853, 92] width 1244 height 46
drag, startPoint x: 346, startPoint y: 89, endPoint x: 495, endPoint y: 104, distance: 148.9
click at [495, 104] on div "Balanced Scorecard" at bounding box center [417, 108] width 261 height 12
drag, startPoint x: 557, startPoint y: 91, endPoint x: 451, endPoint y: 87, distance: 105.8
click at [451, 87] on div "Create Sales Department Sales Policy Balanced Scorecard Score: 0.00 Aug-25 Comp…" at bounding box center [853, 92] width 1244 height 46
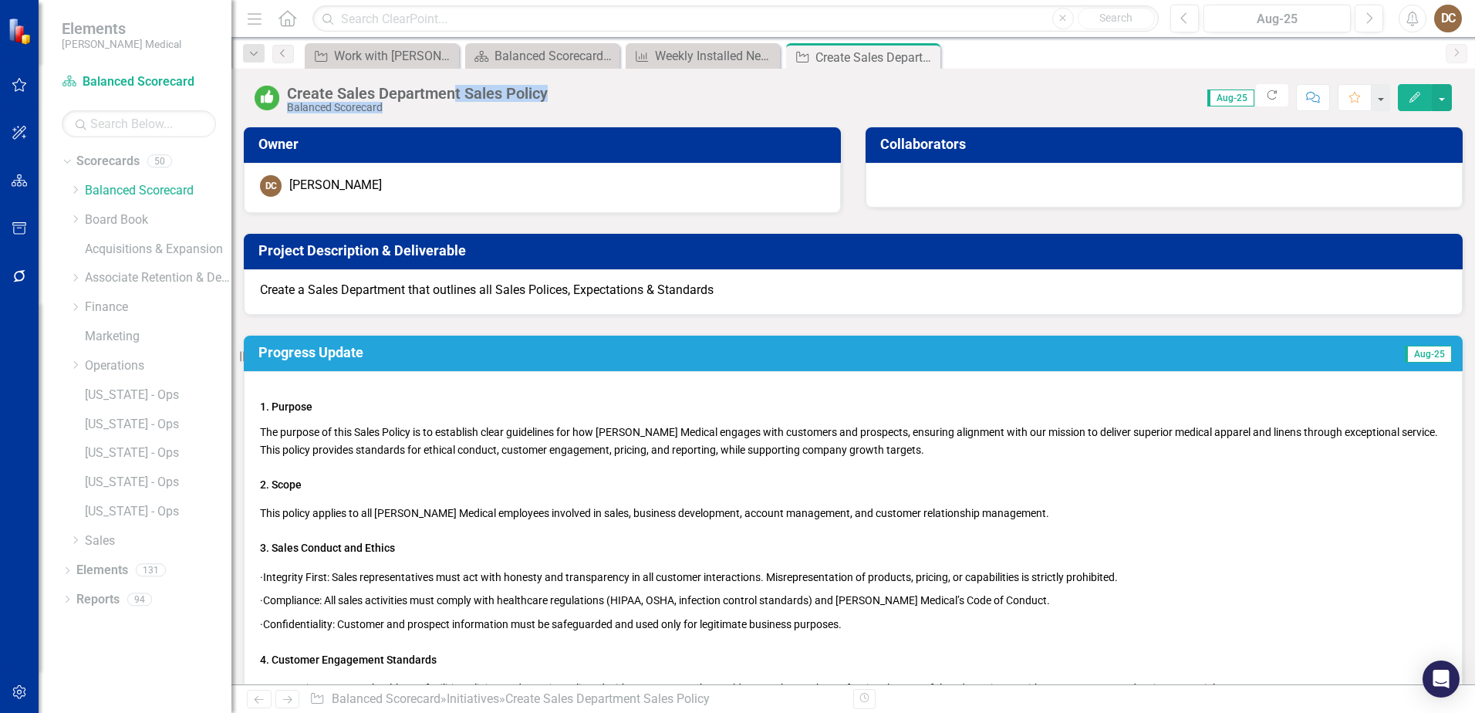
drag, startPoint x: 451, startPoint y: 87, endPoint x: 344, endPoint y: 100, distance: 108.0
click at [390, 102] on div "Balanced Scorecard" at bounding box center [417, 108] width 261 height 12
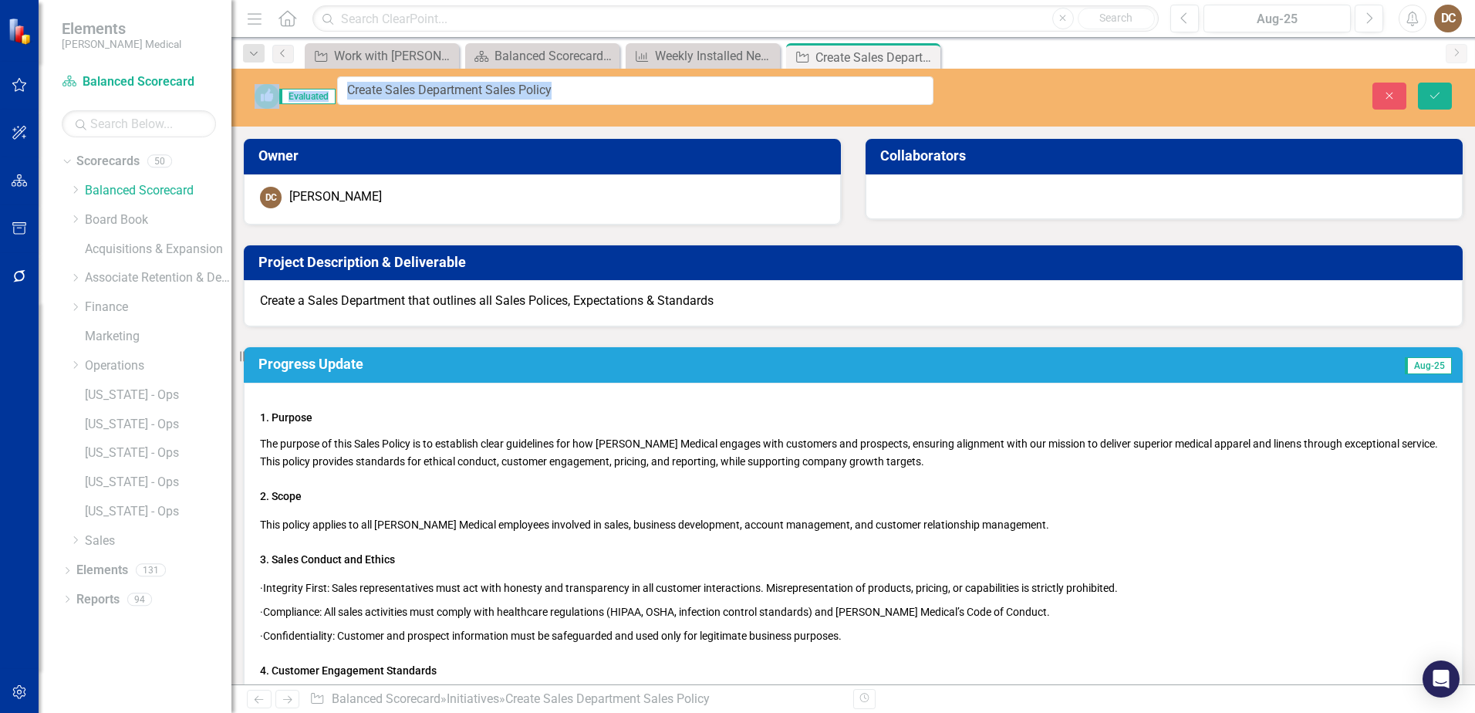
drag, startPoint x: 289, startPoint y: 92, endPoint x: 535, endPoint y: 90, distance: 245.4
drag, startPoint x: 1193, startPoint y: 139, endPoint x: 1260, endPoint y: 187, distance: 82.4
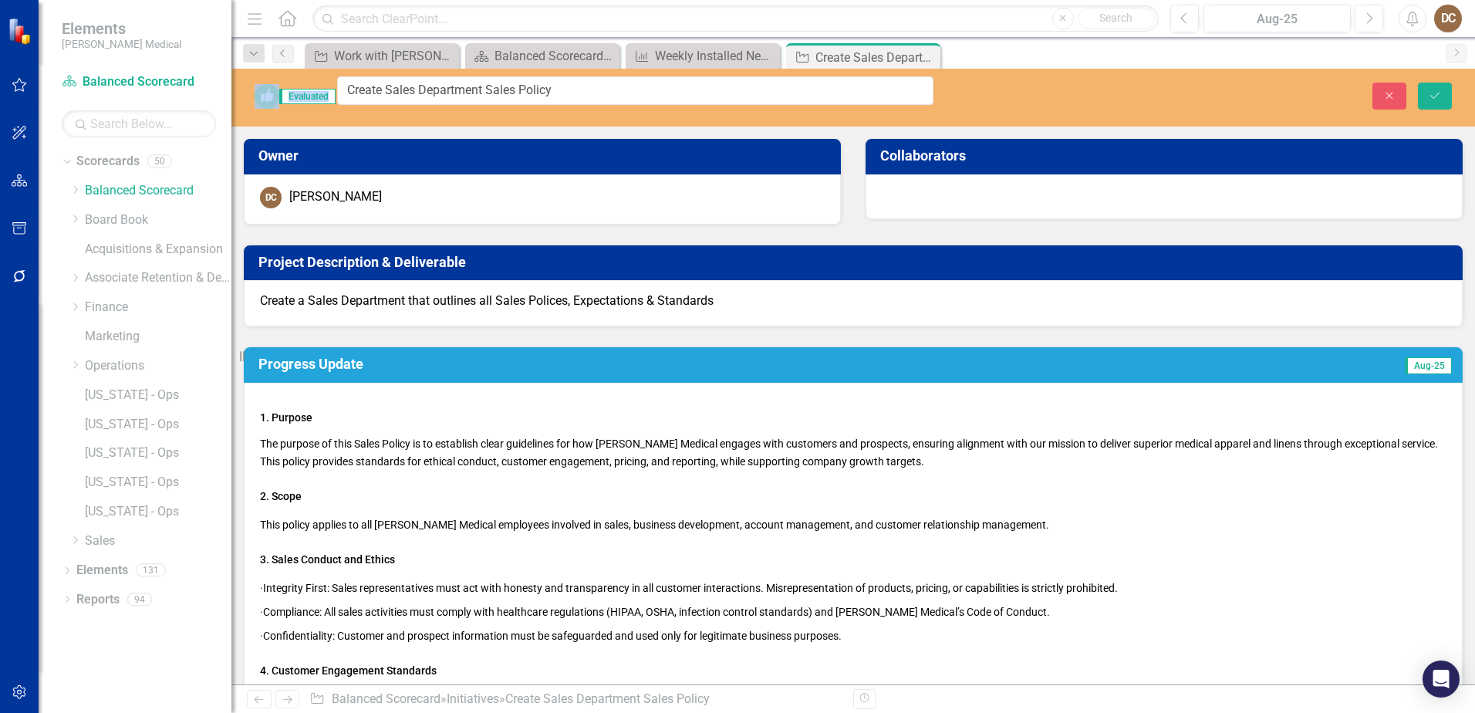
click at [1438, 90] on icon "Save" at bounding box center [1435, 95] width 14 height 11
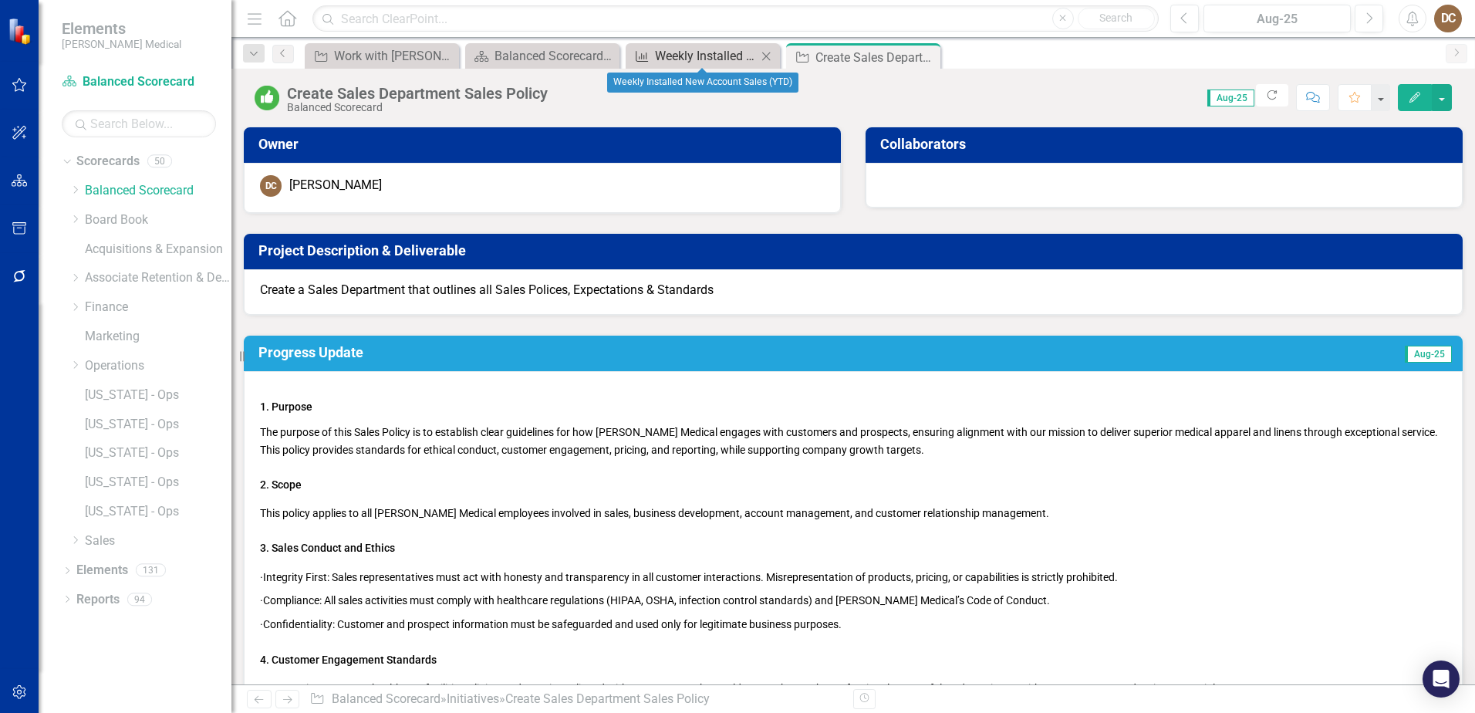
click at [703, 55] on div "Weekly Installed New Account Sales (YTD)" at bounding box center [706, 55] width 102 height 19
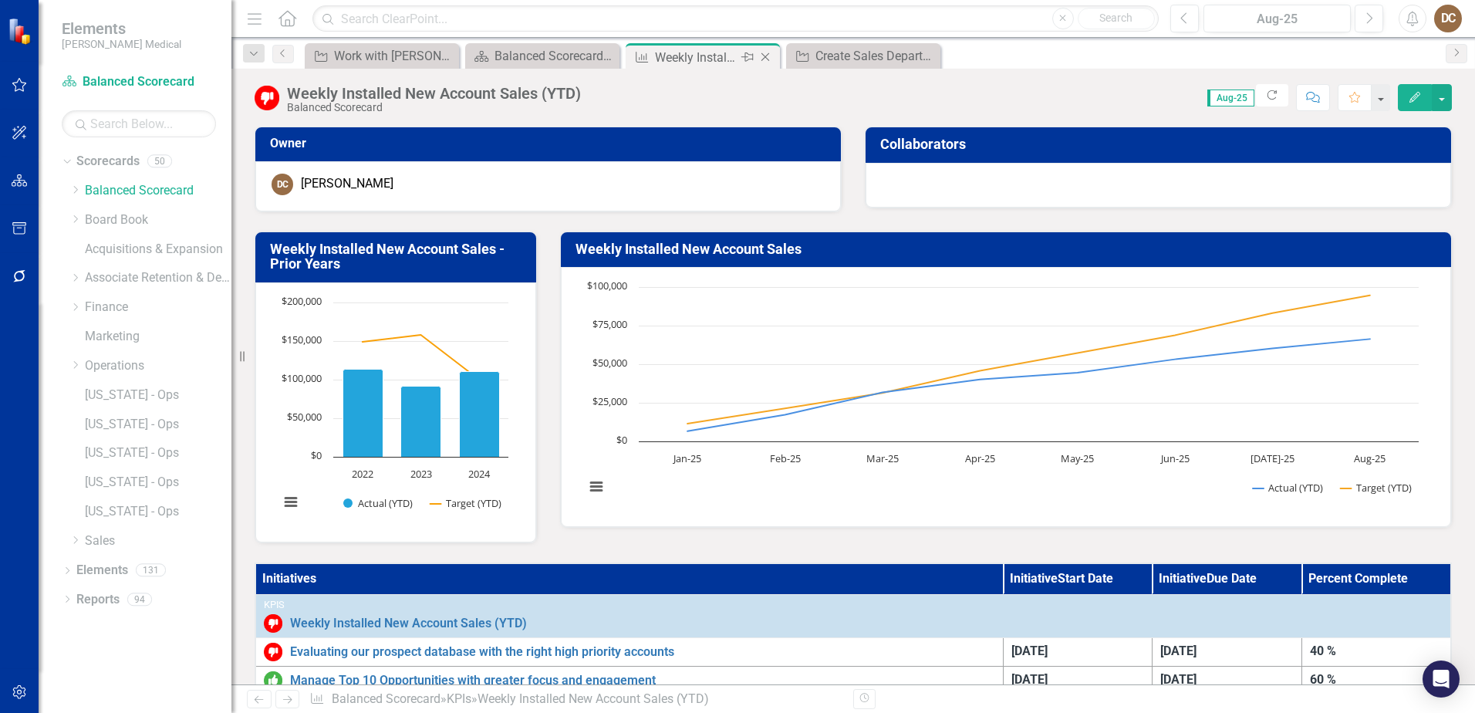
click at [766, 58] on icon at bounding box center [766, 57] width 8 height 8
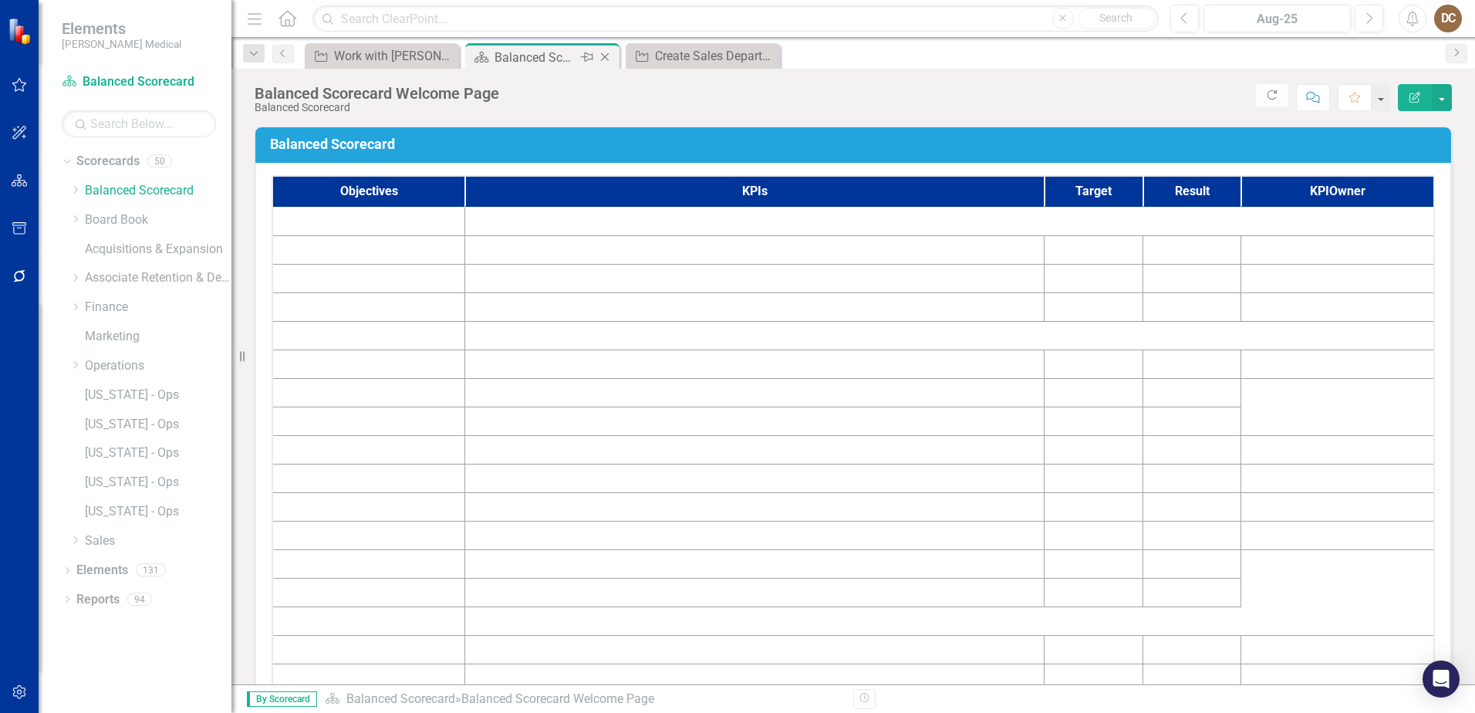
click at [563, 63] on div "Balanced Scorecard Welcome Page" at bounding box center [536, 57] width 83 height 19
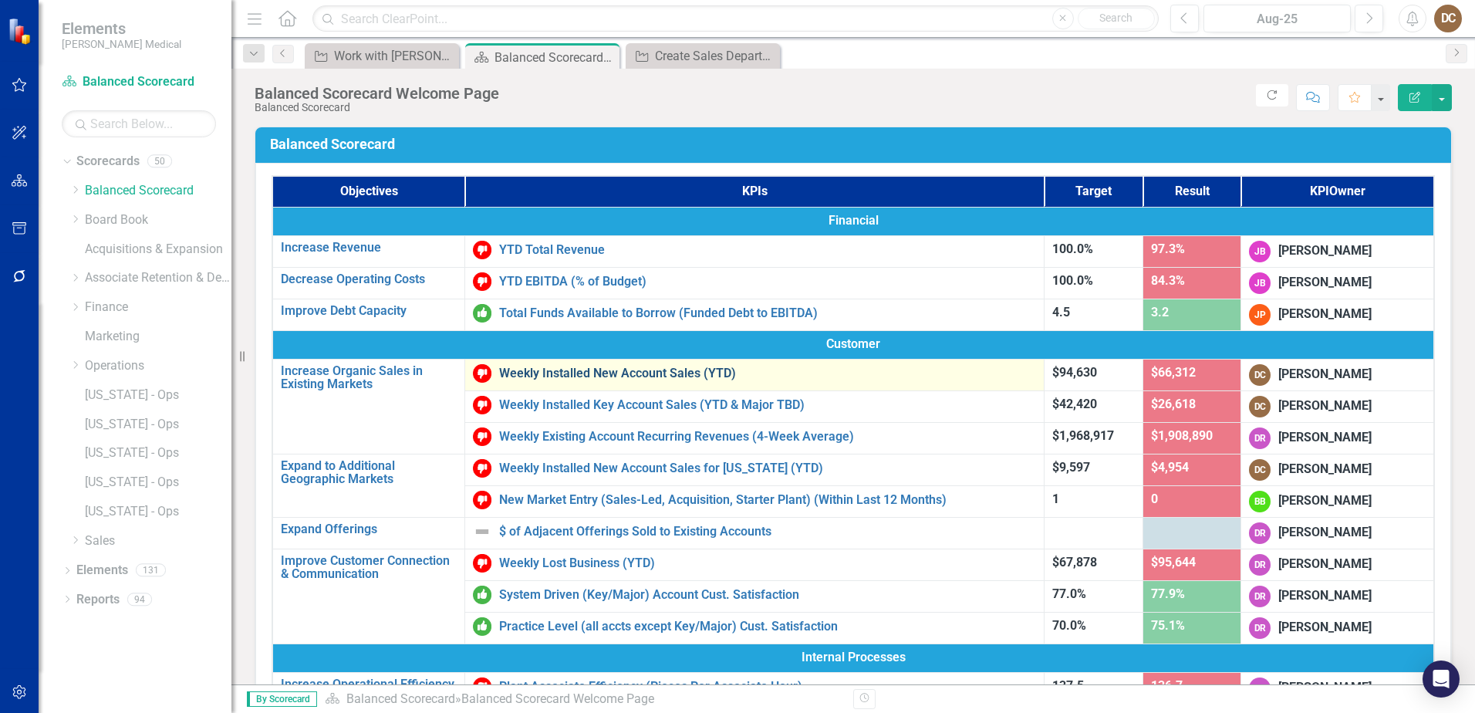
click at [645, 374] on link "Weekly Installed New Account Sales (YTD)" at bounding box center [767, 373] width 537 height 14
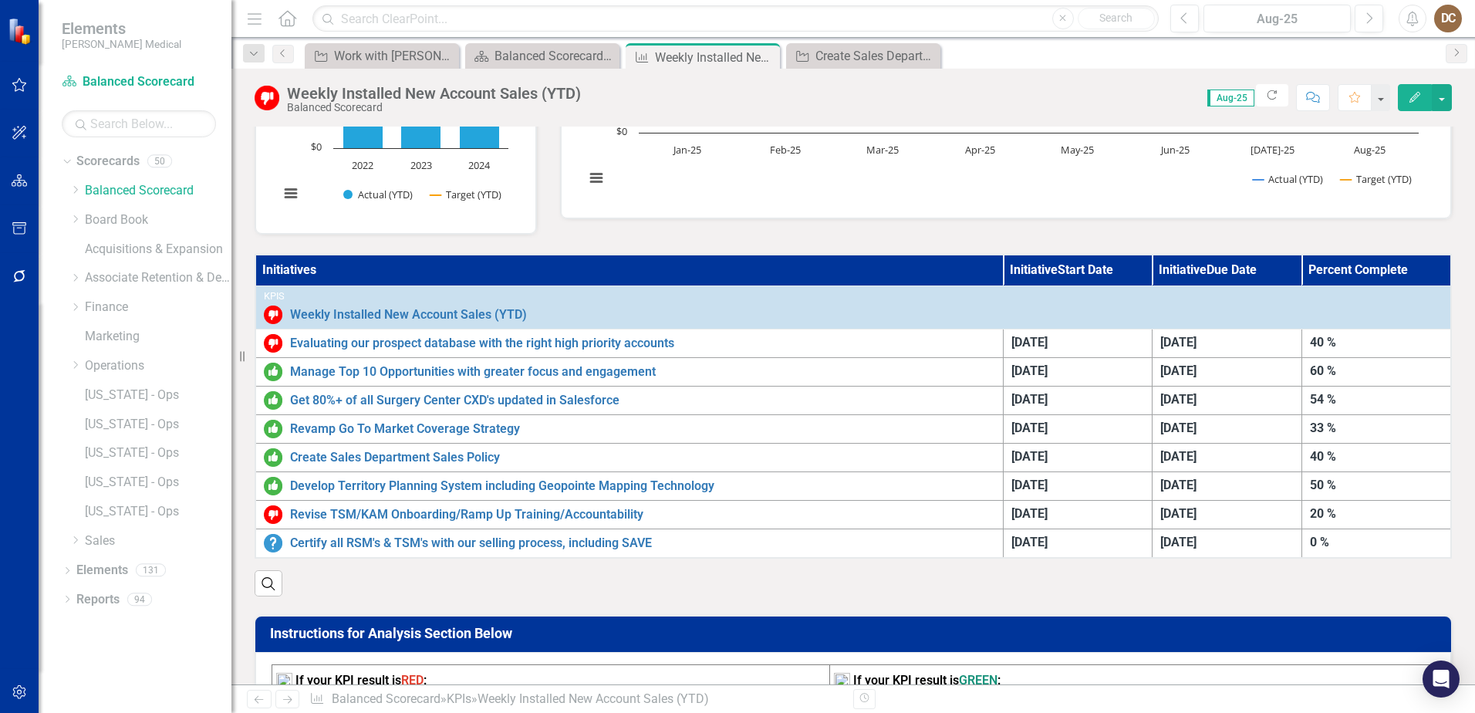
scroll to position [386, 0]
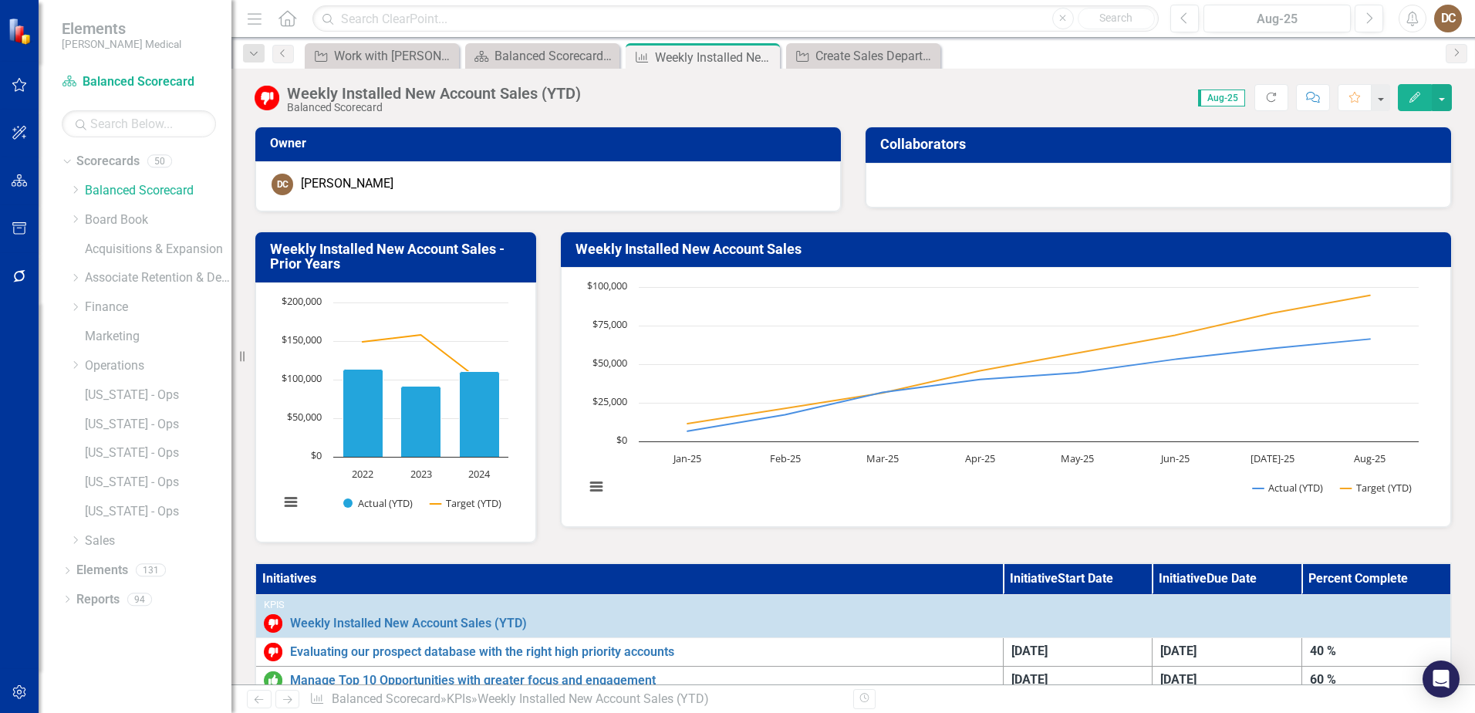
scroll to position [386, 0]
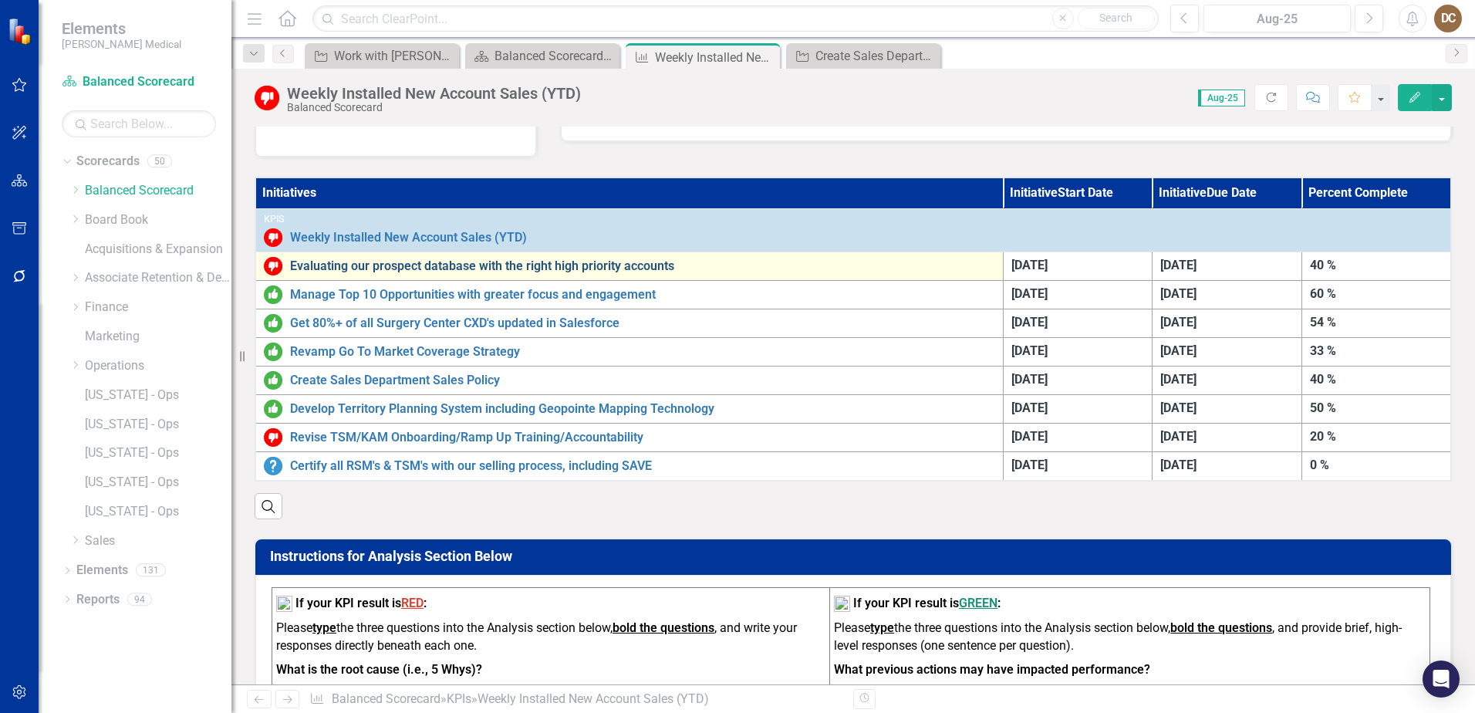
click at [501, 267] on link "Evaluating our prospect database with the right high priority accounts" at bounding box center [642, 266] width 705 height 14
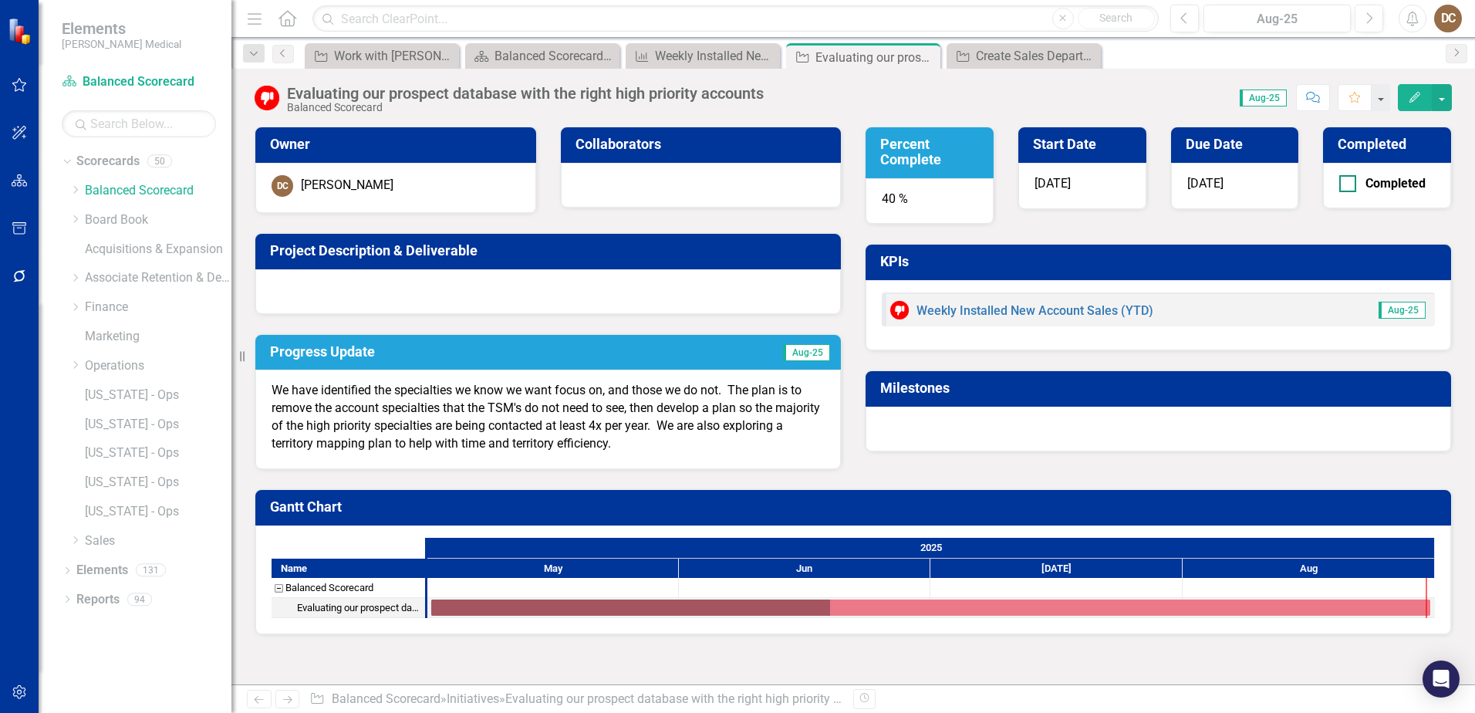
click at [1349, 186] on div at bounding box center [1347, 183] width 17 height 17
click at [1349, 185] on input "Completed" at bounding box center [1344, 180] width 10 height 10
checkbox input "true"
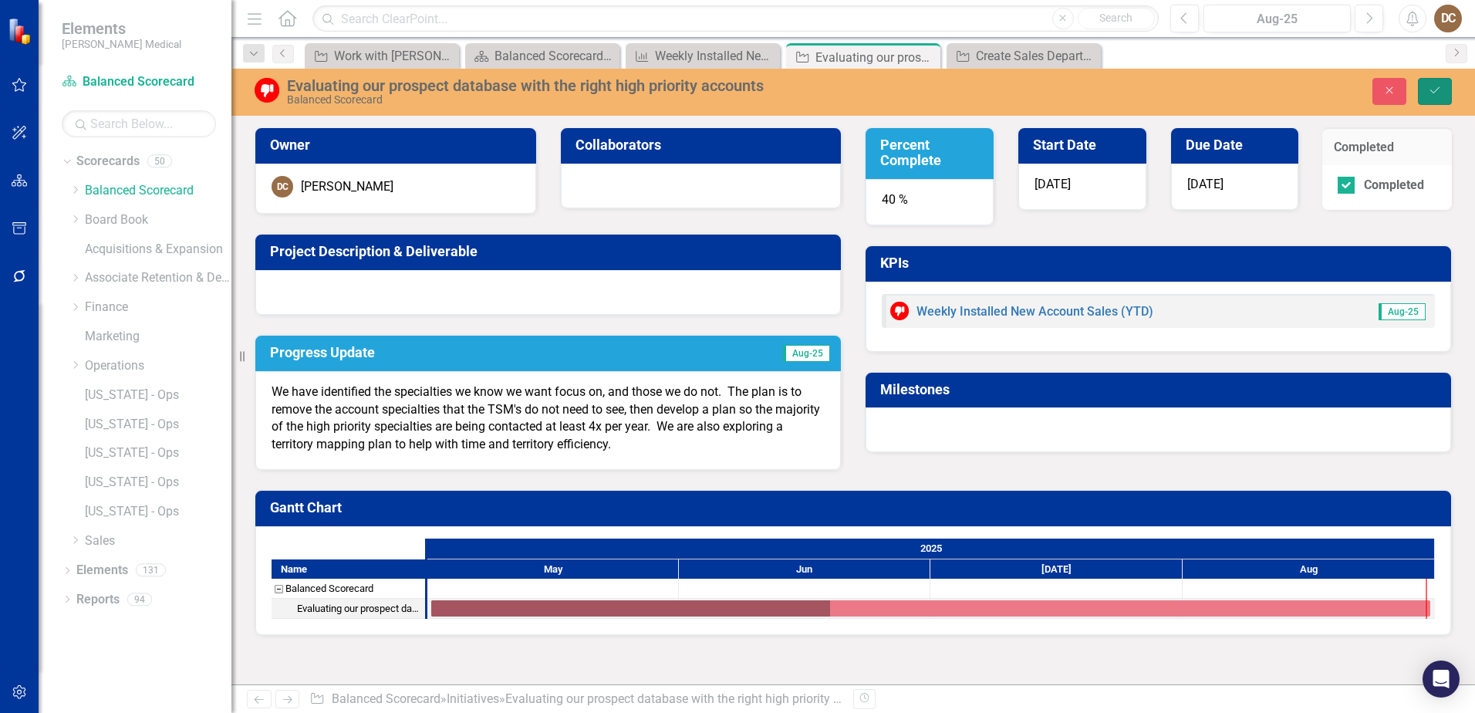
click at [1434, 83] on button "Save" at bounding box center [1435, 91] width 34 height 27
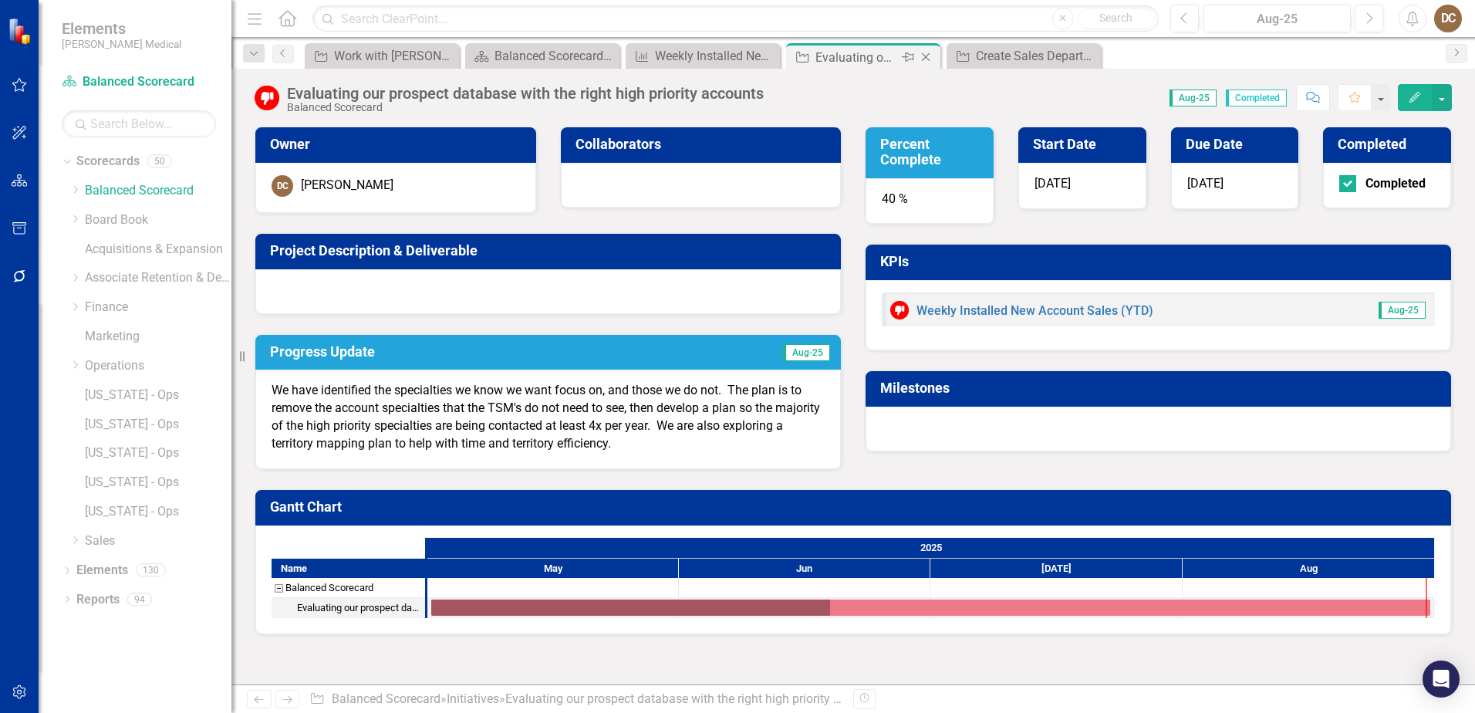
click at [927, 61] on icon "Close" at bounding box center [925, 57] width 15 height 12
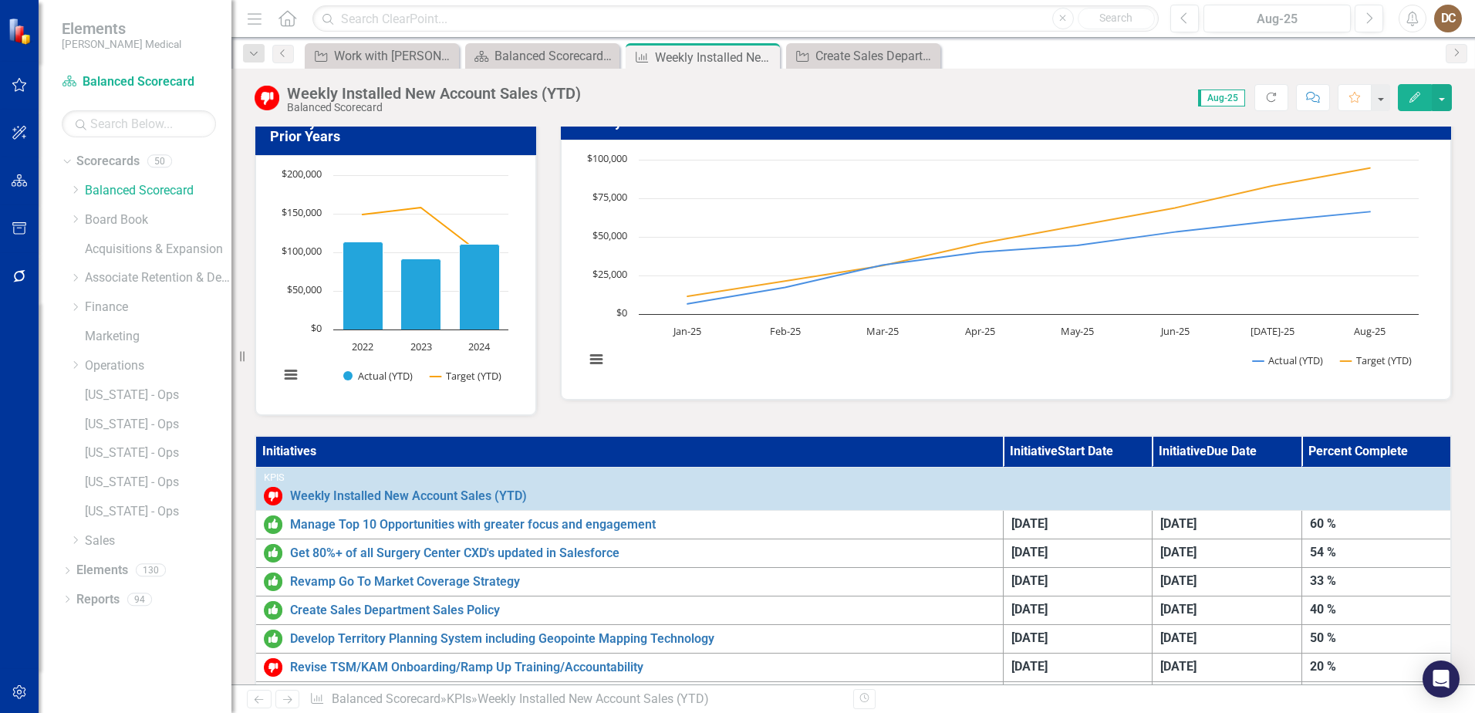
scroll to position [386, 0]
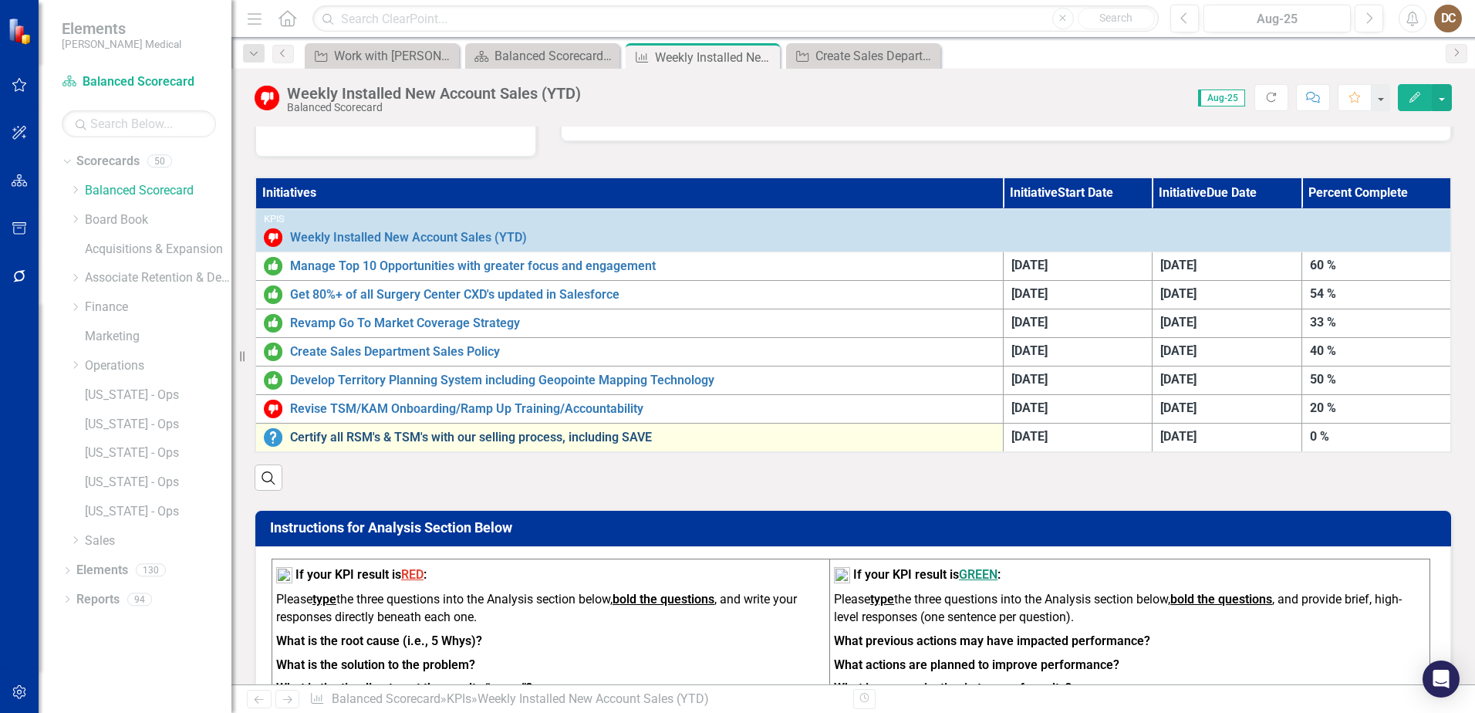
click at [562, 438] on link "Certify all RSM's & TSM's with our selling process, including SAVE" at bounding box center [642, 438] width 705 height 14
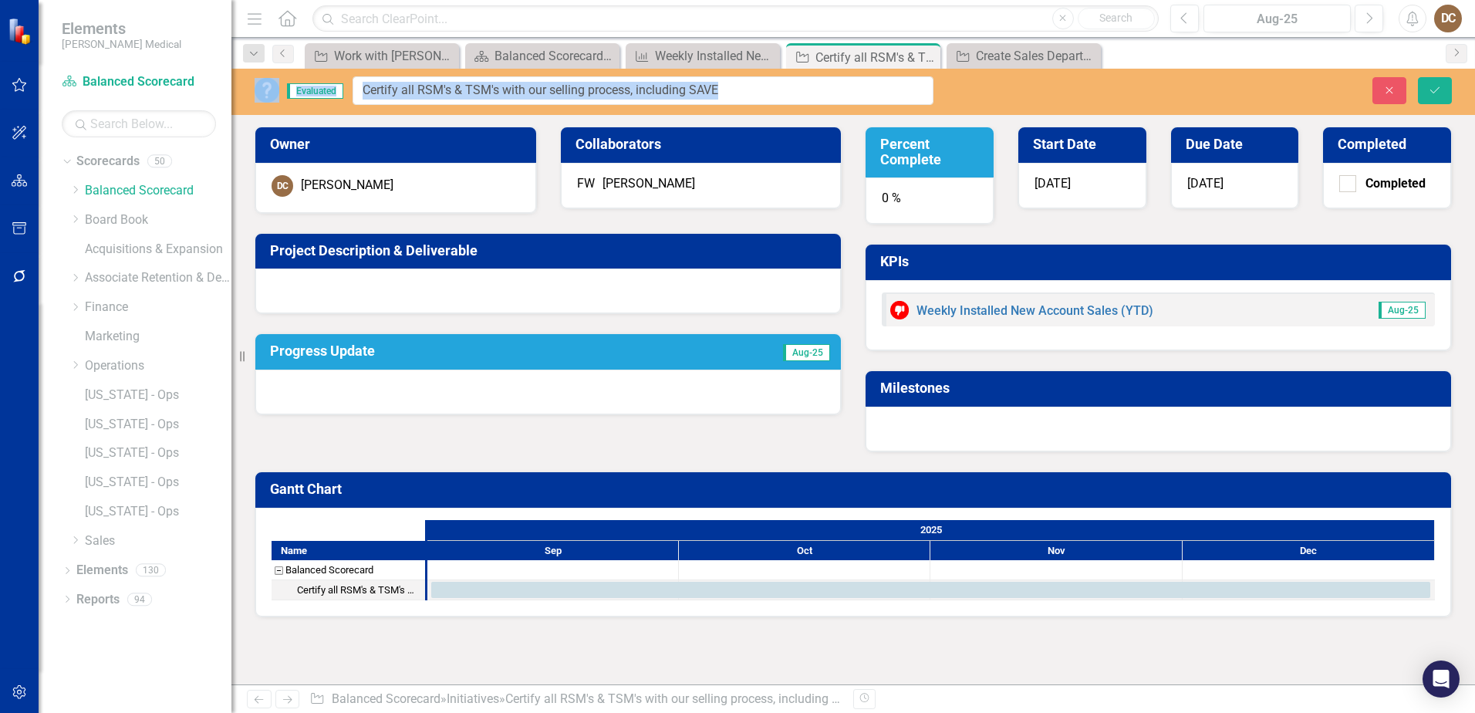
drag, startPoint x: 744, startPoint y: 89, endPoint x: 375, endPoint y: 95, distance: 368.8
drag, startPoint x: 714, startPoint y: 89, endPoint x: 297, endPoint y: 89, distance: 416.6
click at [297, 89] on div "Evaluated Certify all RSM's & TSM's with our selling process, including SAVE" at bounding box center [594, 90] width 679 height 29
click at [603, 287] on div at bounding box center [548, 290] width 586 height 45
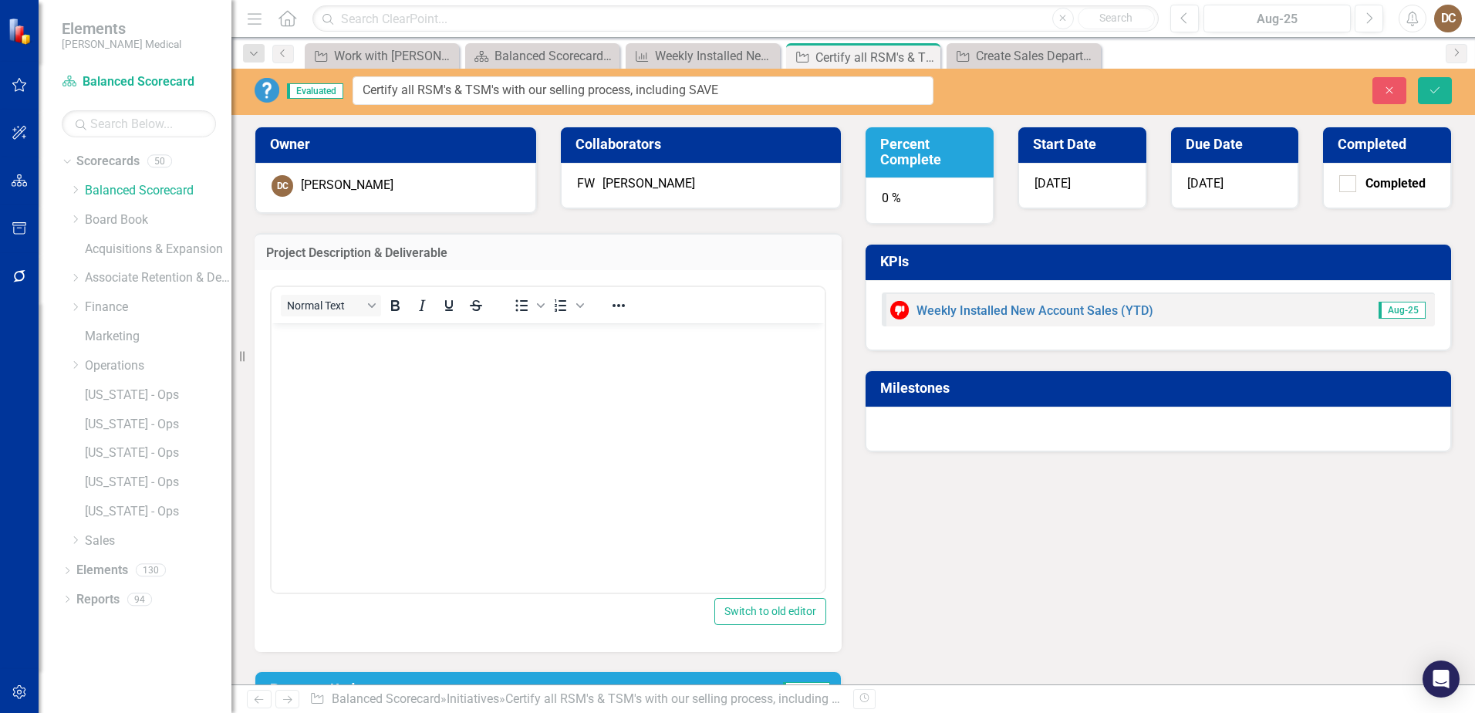
click at [394, 353] on body "Rich Text Area. Press ALT-0 for help." at bounding box center [548, 438] width 553 height 231
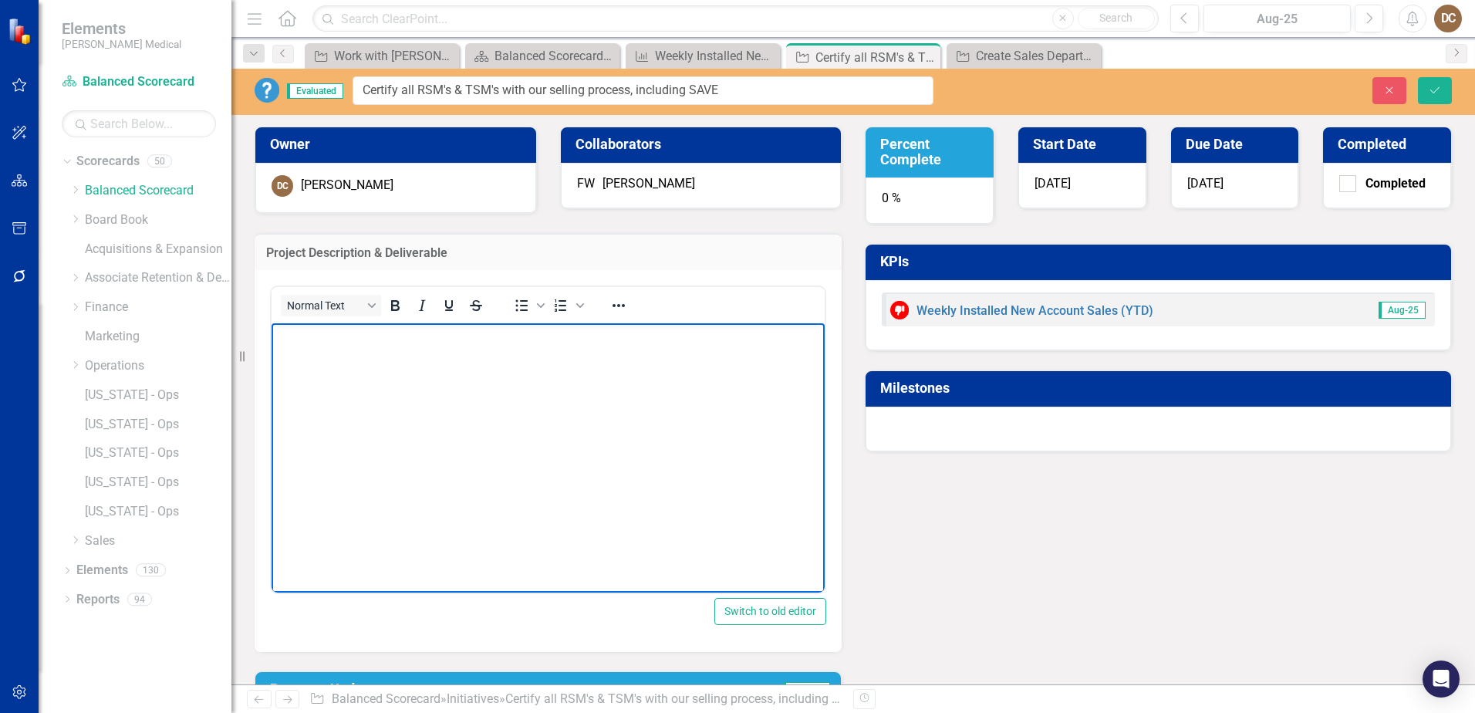
paste body "Rich Text Area. Press ALT-0 for help."
click at [1440, 100] on button "Save" at bounding box center [1435, 90] width 34 height 27
